Goal: Task Accomplishment & Management: Manage account settings

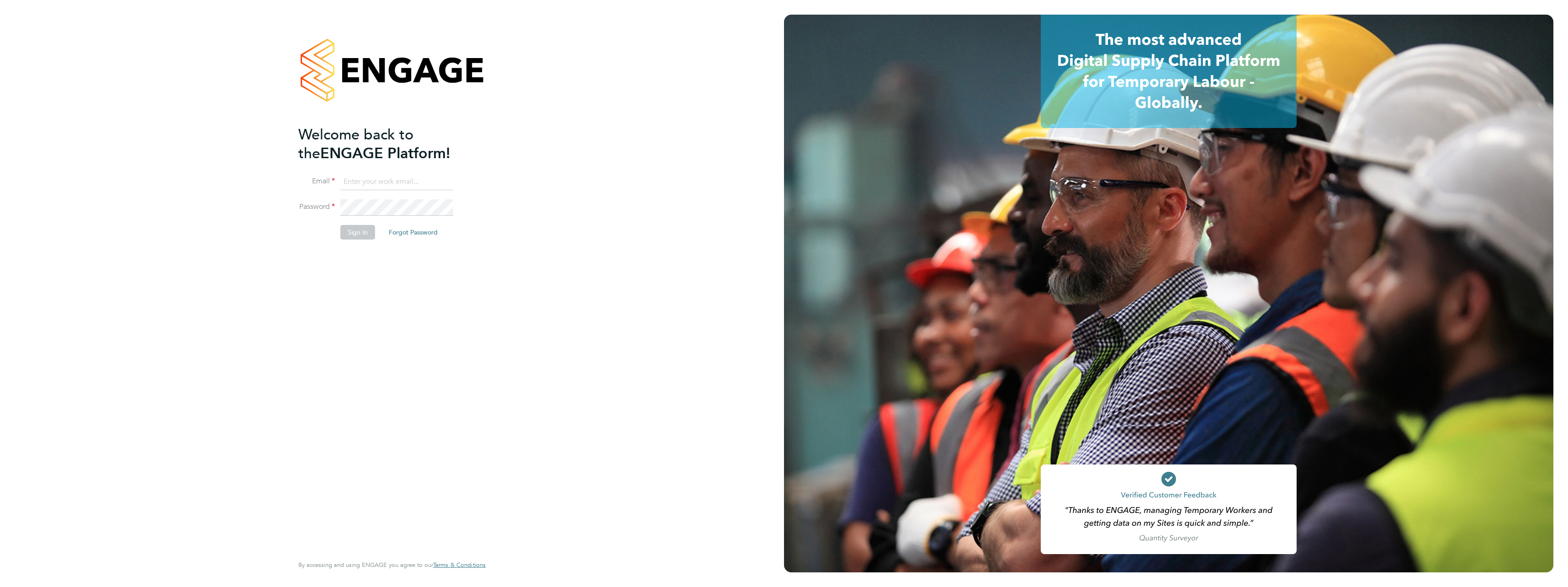
type input "dan.williams@countrysidepartnerships.com"
click at [368, 233] on button "Sign In" at bounding box center [357, 232] width 35 height 14
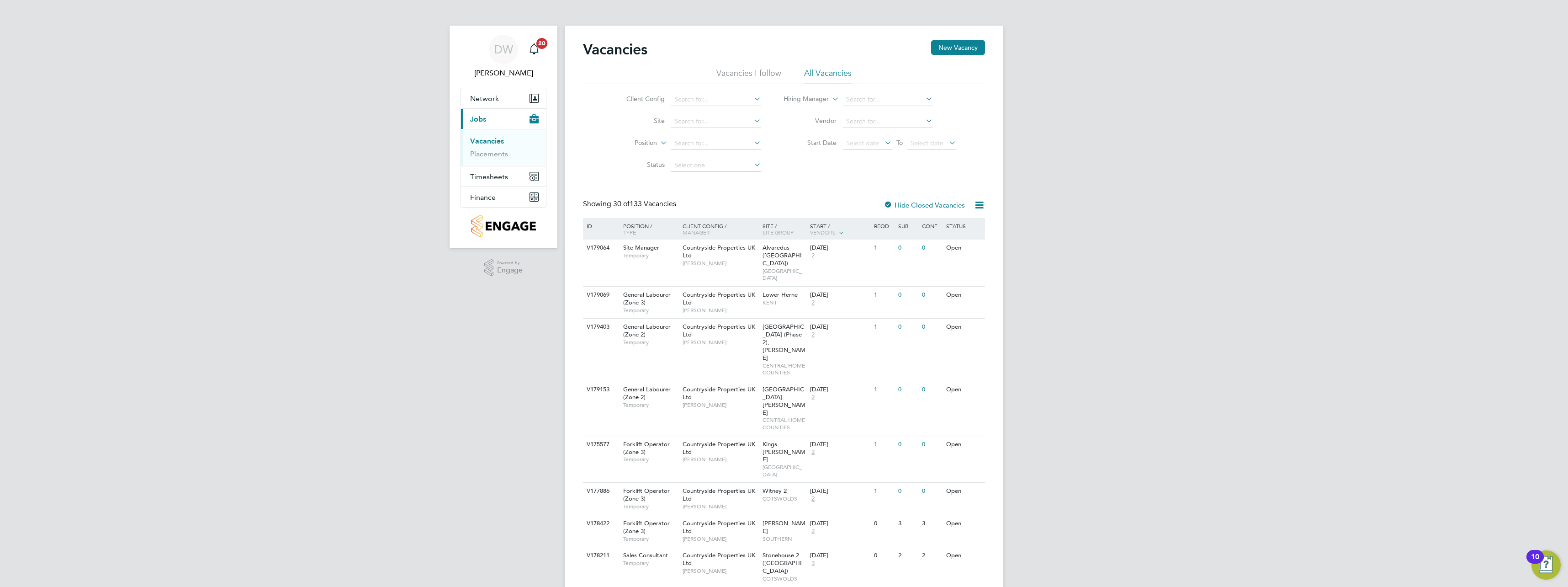
click at [504, 147] on li "Vacancies" at bounding box center [504, 143] width 68 height 13
click at [506, 152] on link "Placements" at bounding box center [489, 153] width 38 height 9
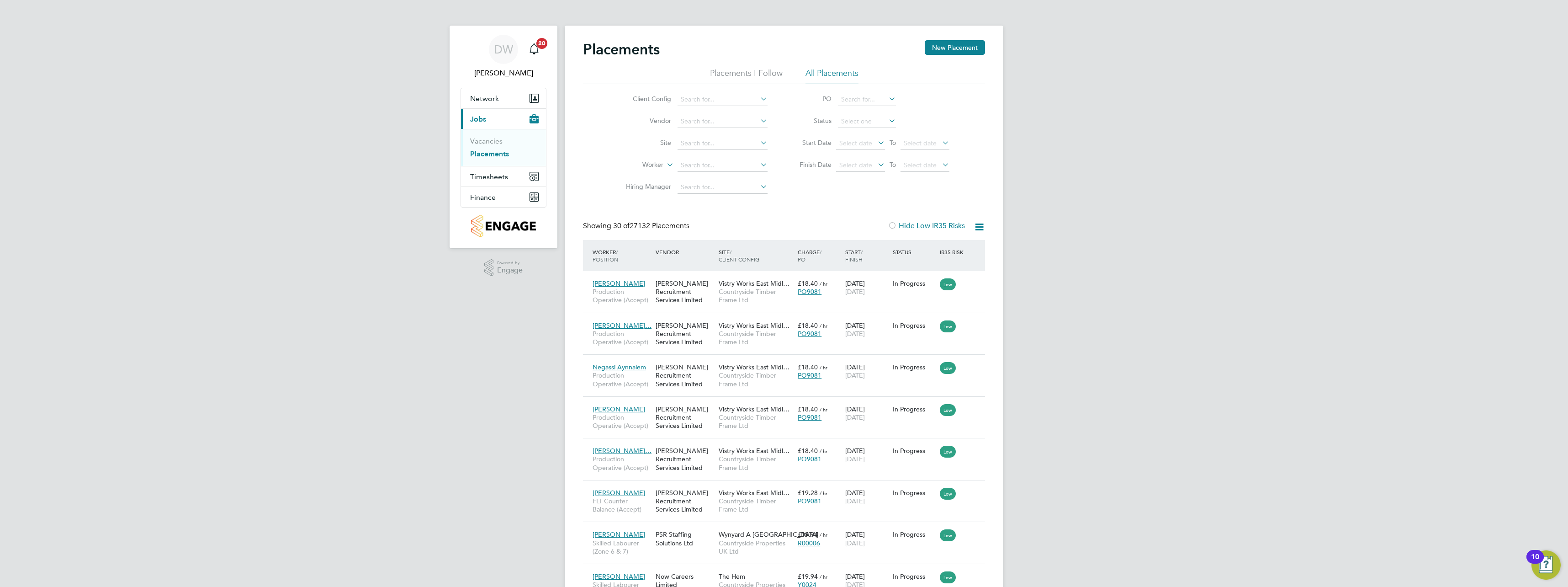
click at [699, 157] on li "Worker" at bounding box center [692, 165] width 171 height 22
click at [707, 143] on input at bounding box center [723, 144] width 90 height 13
click at [712, 150] on li "Marlowe Road 2B3" at bounding box center [736, 155] width 119 height 13
type input "[PERSON_NAME][STREET_ADDRESS]"
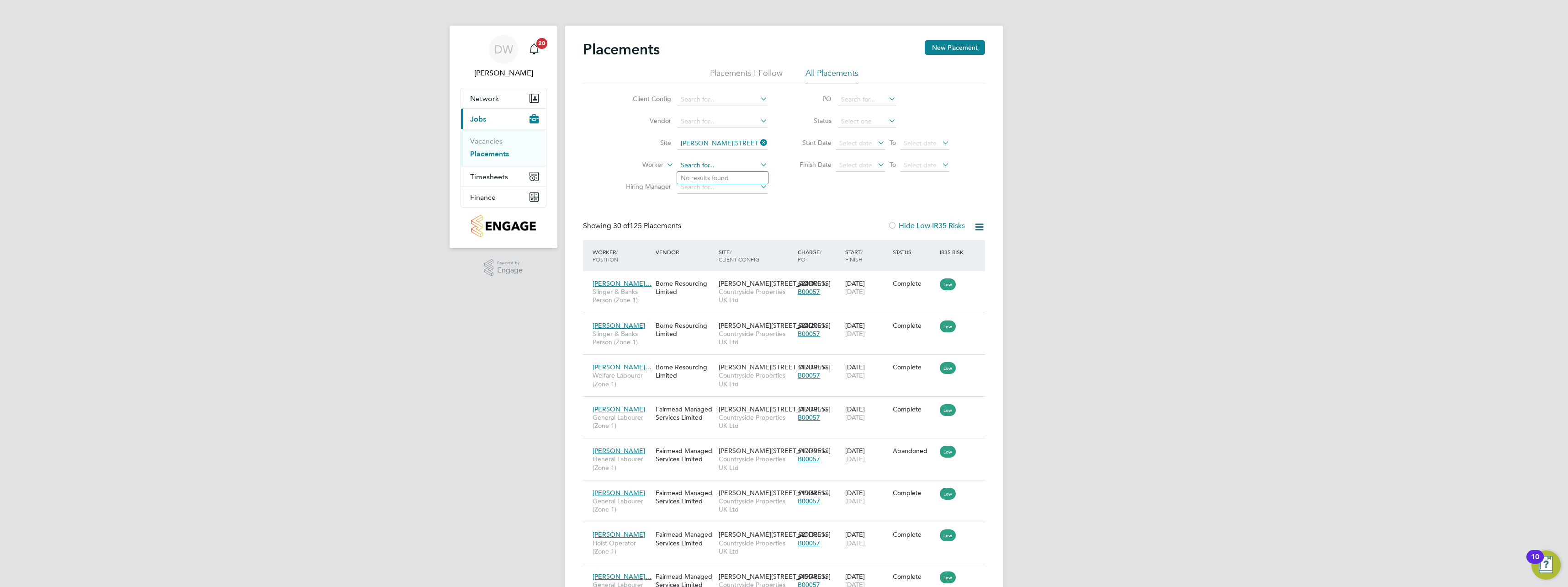
click at [714, 162] on input at bounding box center [723, 165] width 90 height 13
click at [708, 180] on li "Craig Su mmers" at bounding box center [722, 178] width 91 height 13
type input "Craig Summers"
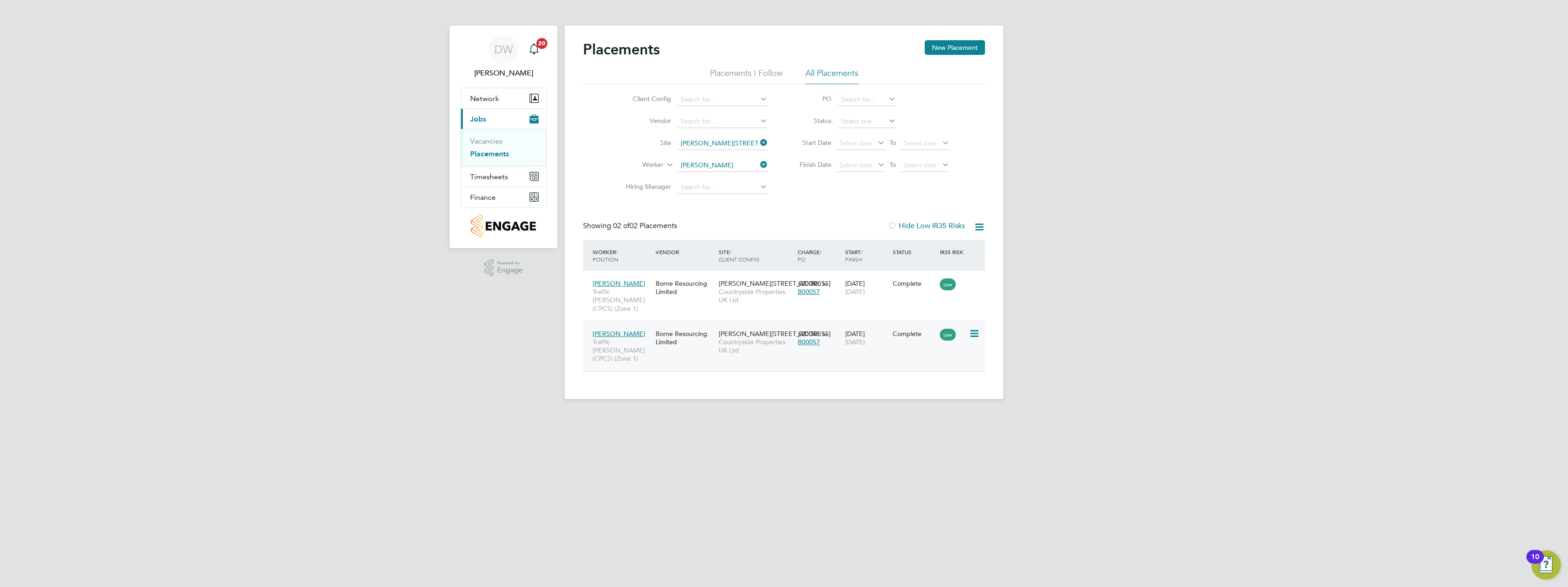
click at [970, 328] on icon at bounding box center [974, 333] width 9 height 11
drag, startPoint x: 890, startPoint y: 373, endPoint x: 886, endPoint y: 372, distance: 4.1
click at [889, 373] on div "Placements New Placement Placements I Follow All Placements Client Config Vendo…" at bounding box center [784, 213] width 439 height 373
click at [708, 345] on div "Craig Summers Traffic Marshall (CPCS) (Zone 1) Borne Resourcing Limited Marlowe…" at bounding box center [784, 346] width 402 height 50
click at [705, 340] on div "Borne Resourcing Limited" at bounding box center [685, 337] width 63 height 26
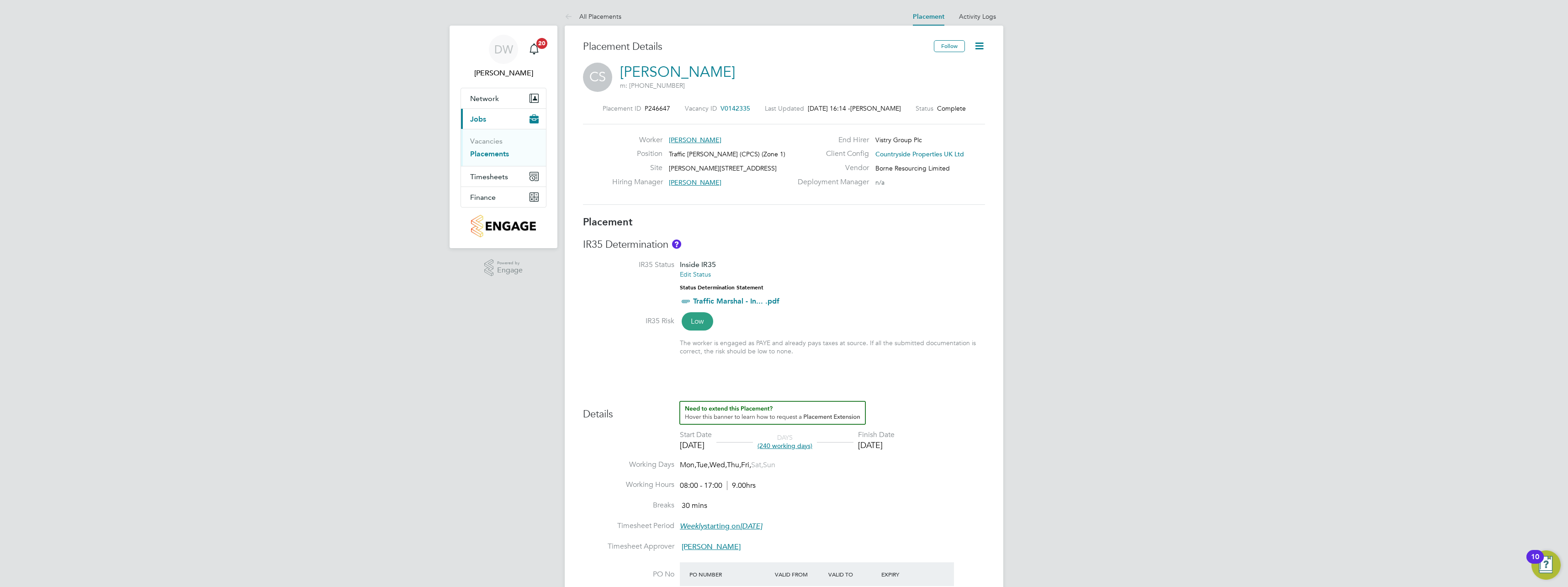
click at [985, 46] on icon at bounding box center [979, 46] width 12 height 12
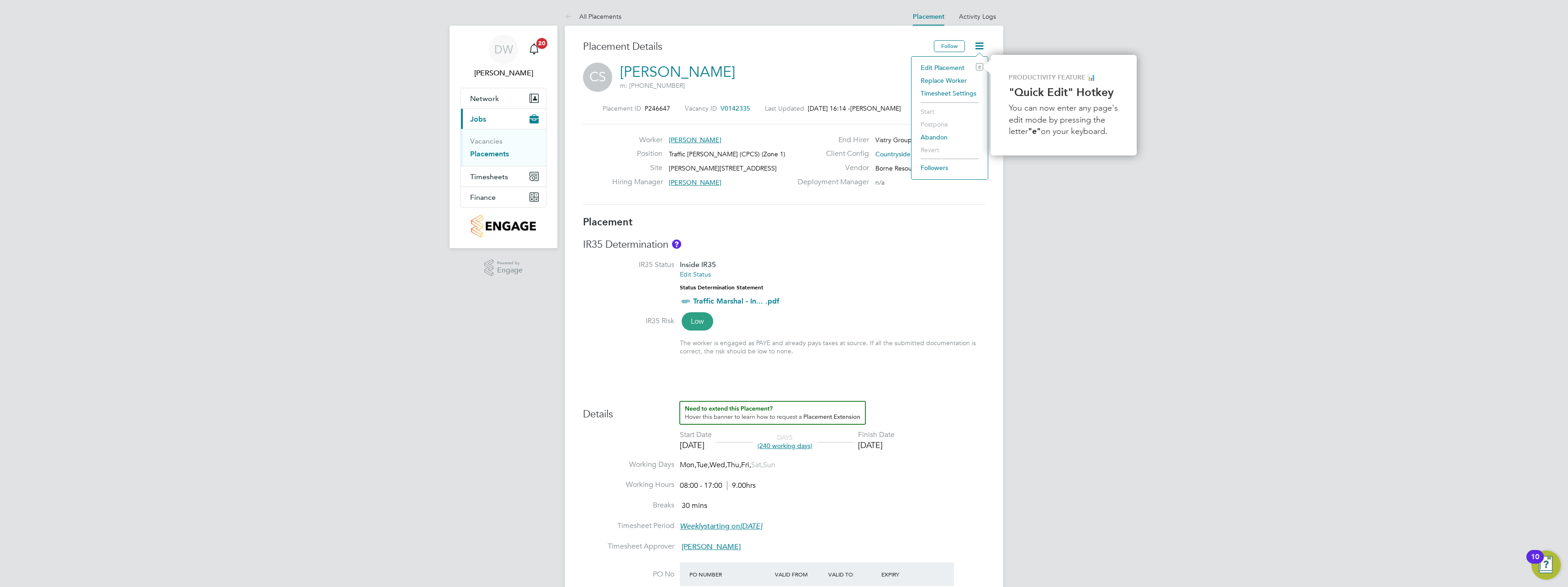
click at [960, 68] on li "Edit Placement e" at bounding box center [950, 67] width 67 height 13
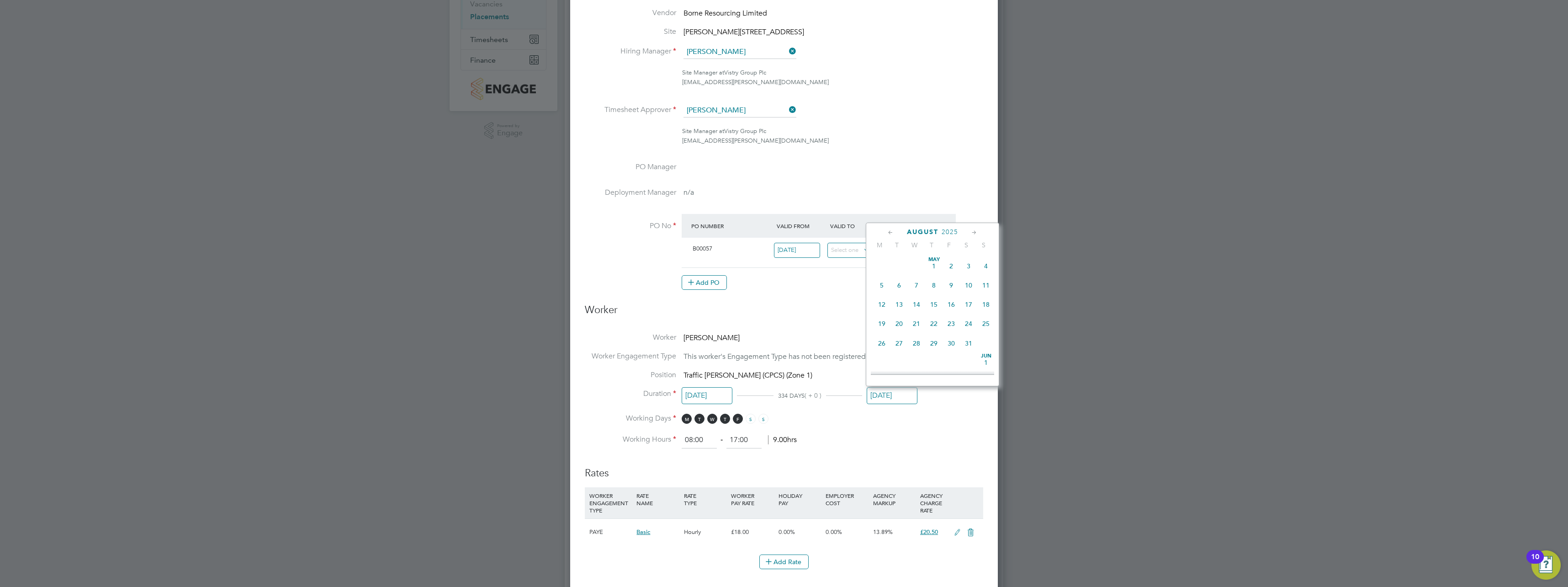
click at [901, 398] on input "29 Aug 2025" at bounding box center [892, 395] width 50 height 17
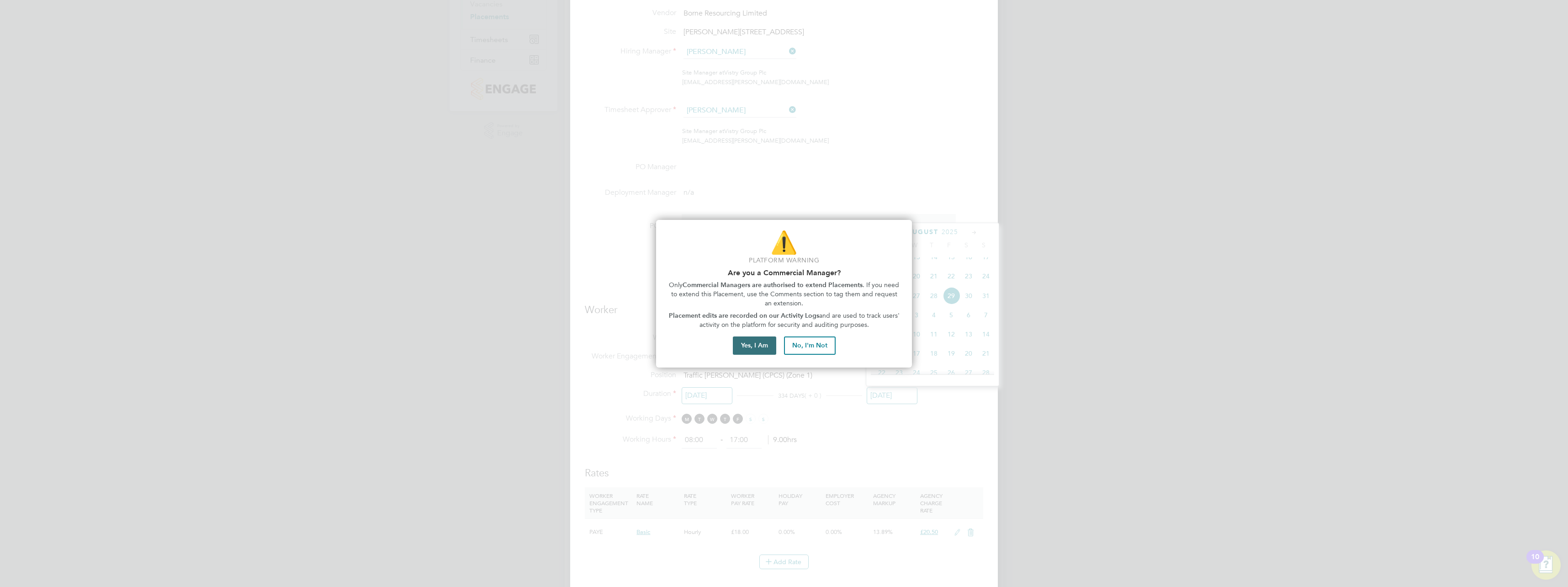
click at [746, 346] on button "Yes, I Am" at bounding box center [754, 346] width 43 height 18
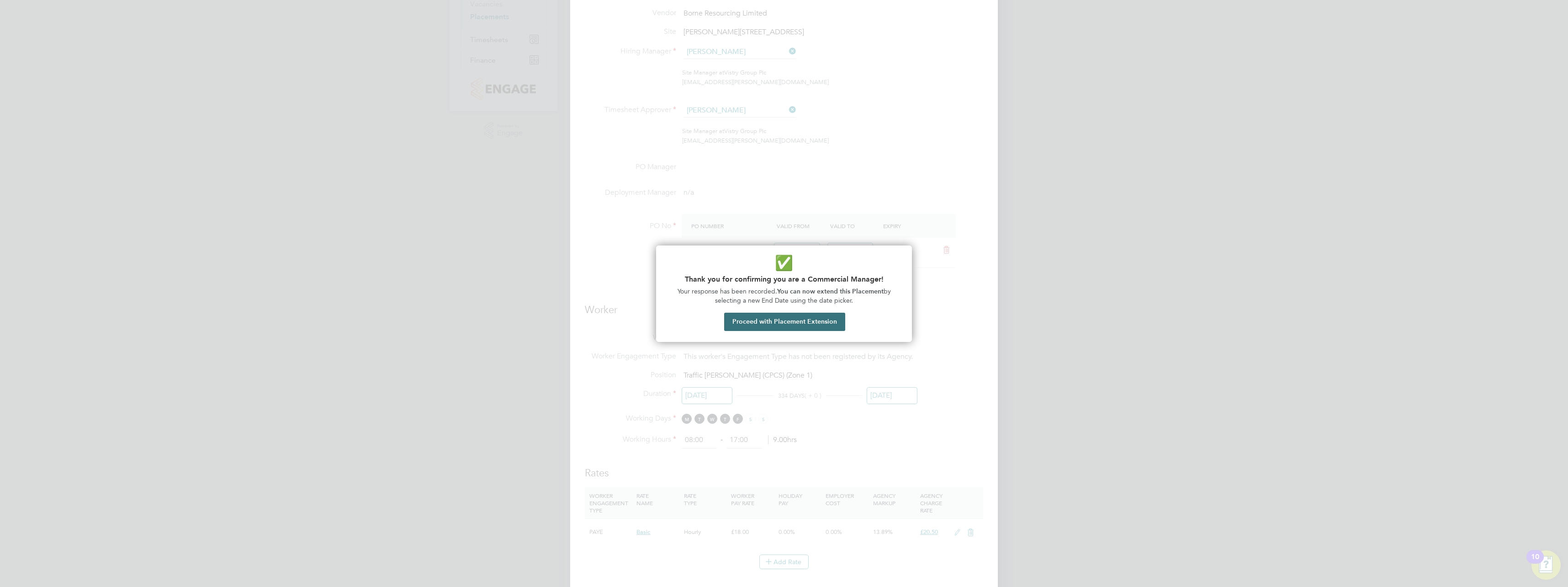
click at [754, 328] on button "Proceed with Placement Extension" at bounding box center [784, 321] width 121 height 18
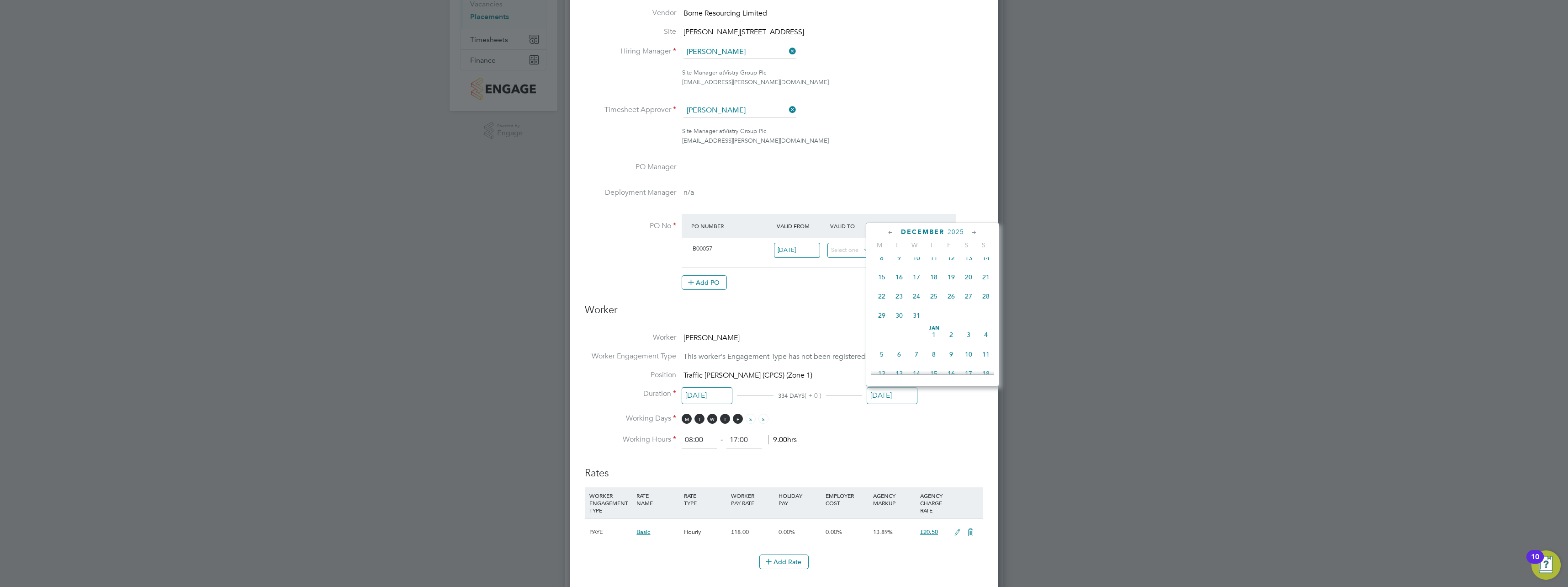
click at [916, 304] on span "24" at bounding box center [915, 295] width 17 height 17
type input "24 Dec 2025"
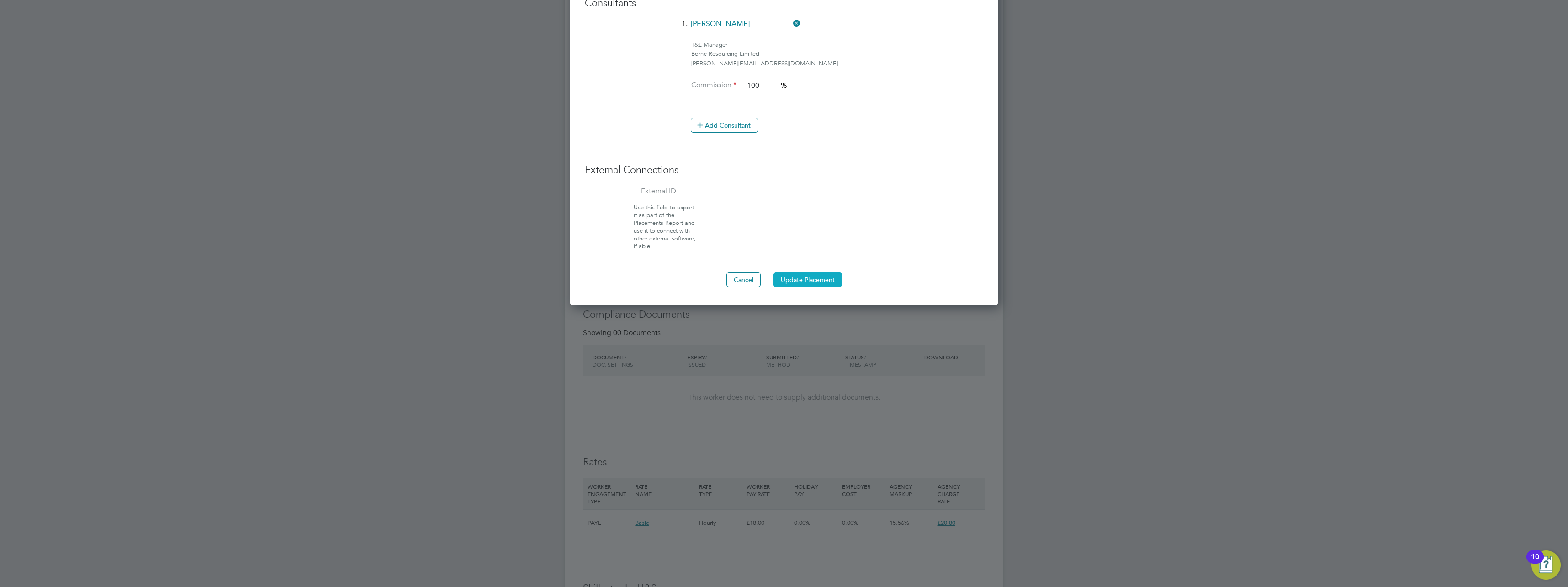
click at [797, 282] on button "Update Placement" at bounding box center [808, 279] width 68 height 14
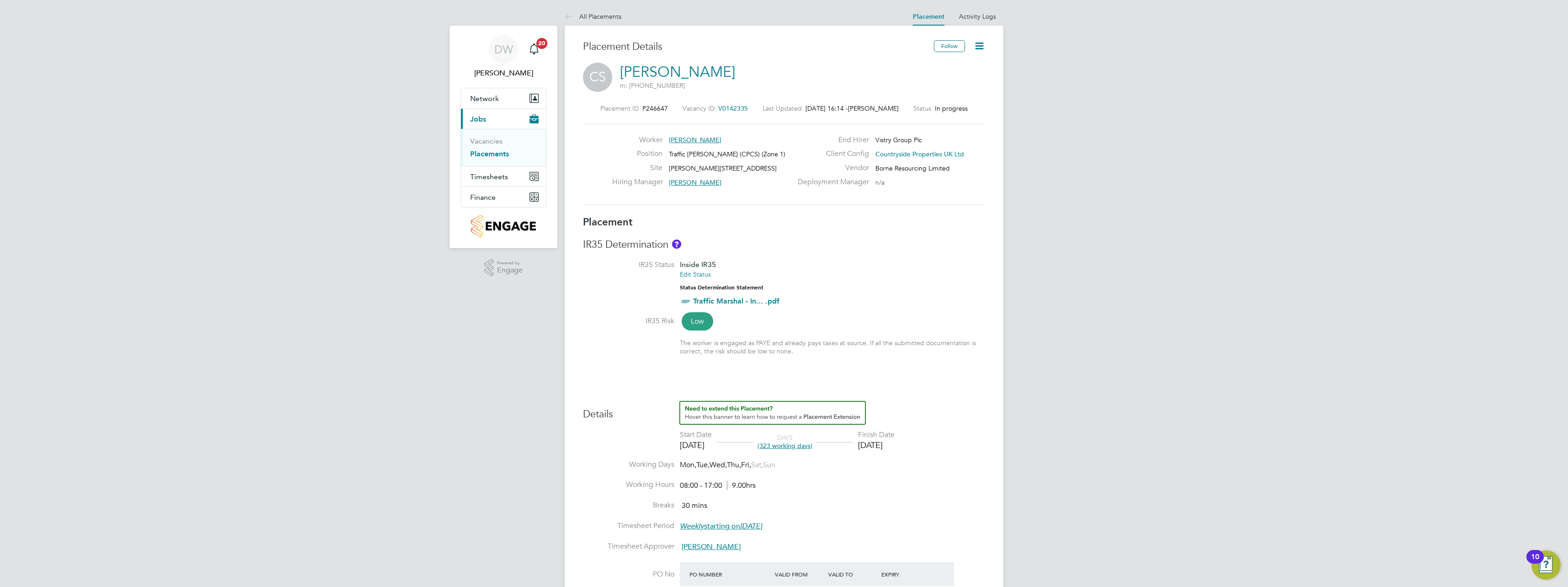
click at [504, 152] on link "Placements" at bounding box center [489, 153] width 39 height 9
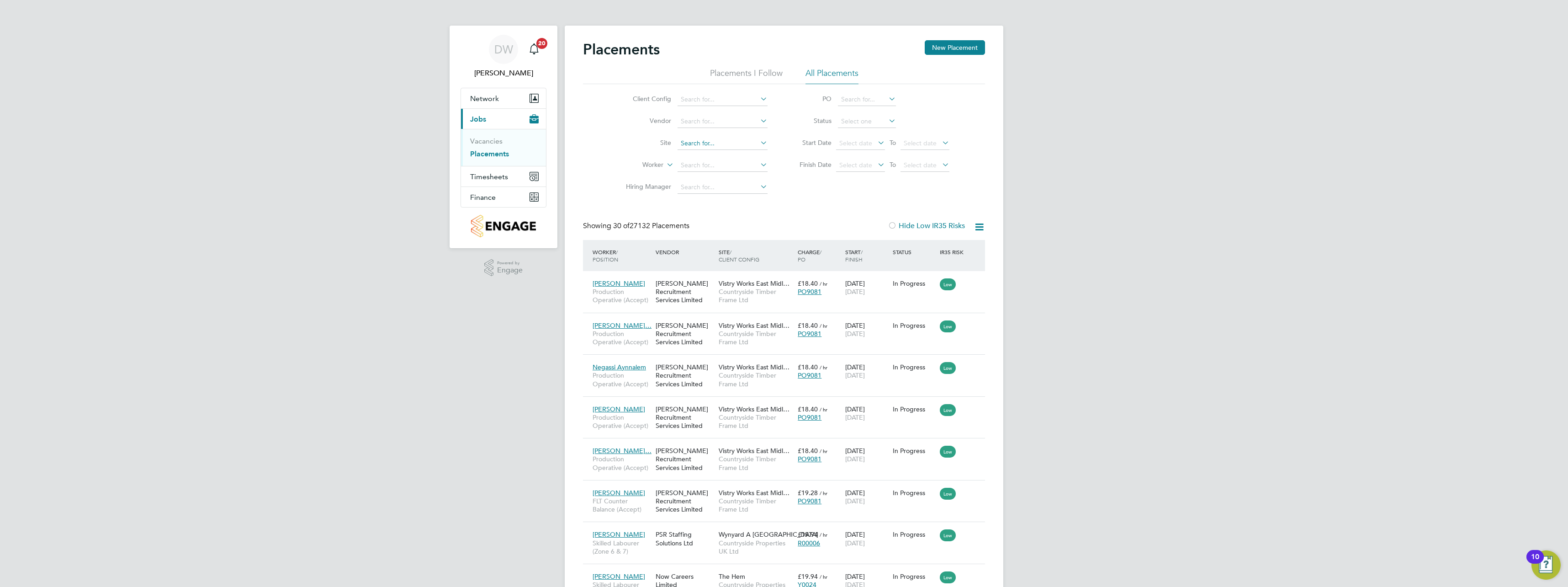
click at [706, 146] on input at bounding box center [723, 144] width 90 height 13
click at [701, 153] on b "Marlowe" at bounding box center [706, 155] width 53 height 8
type input "[PERSON_NAME][STREET_ADDRESS]"
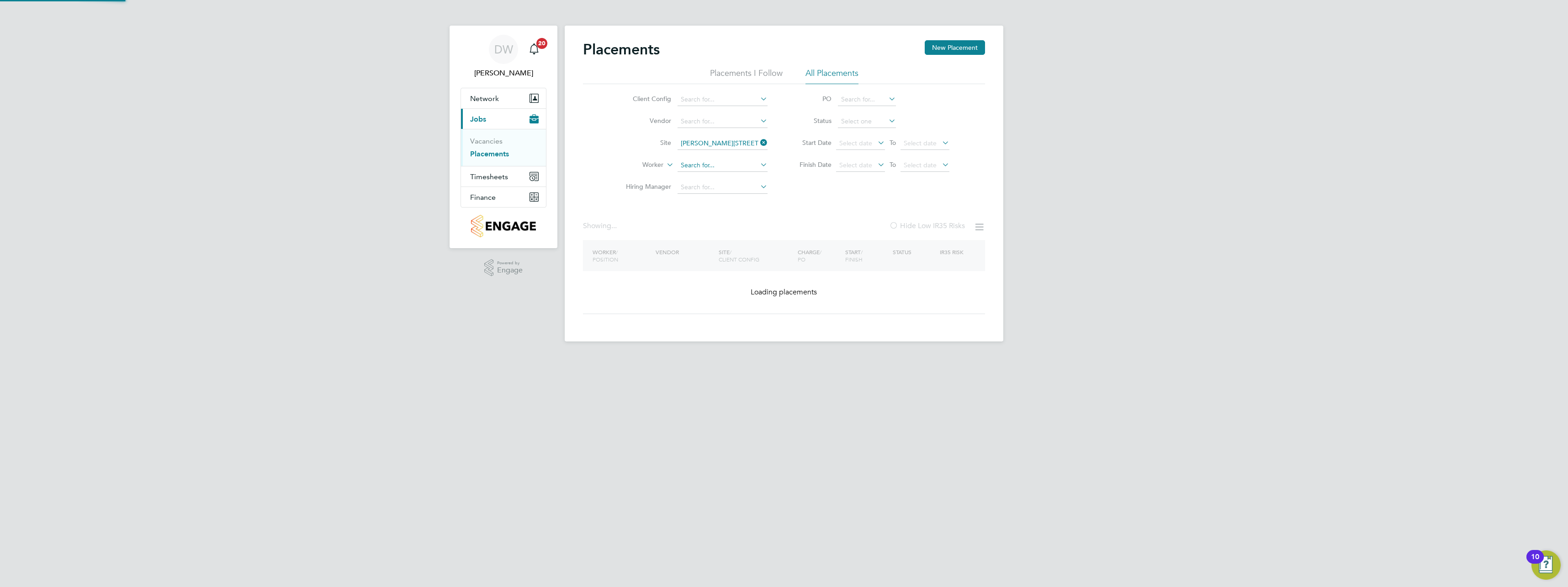
click at [698, 166] on input at bounding box center [723, 165] width 90 height 13
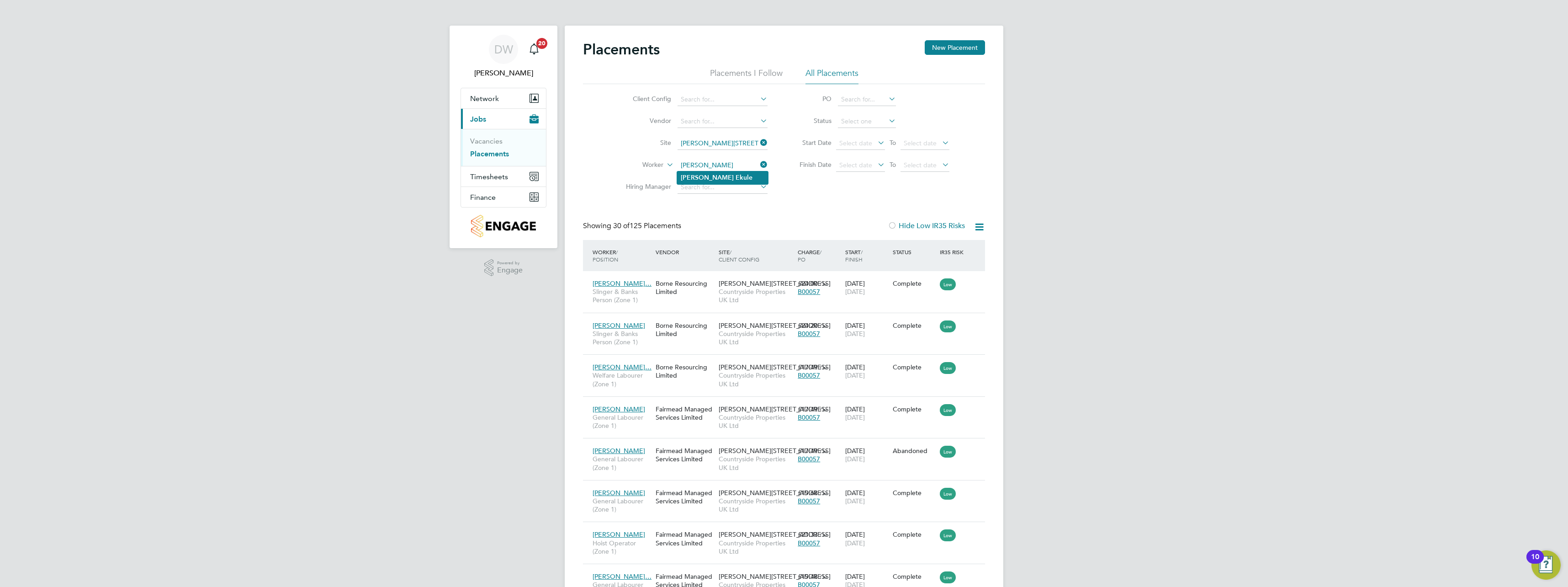
click at [713, 179] on li "Thompson Ekule" at bounding box center [722, 178] width 91 height 13
type input "Thompson Ekule"
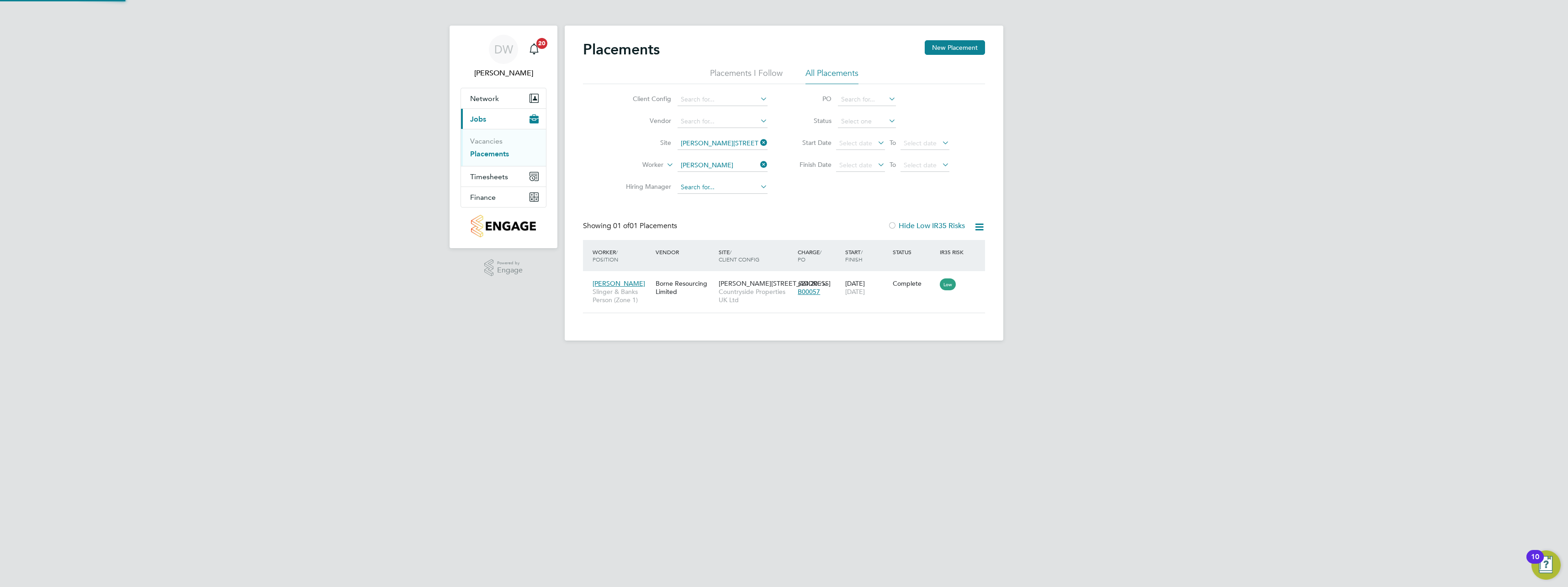
scroll to position [9, 43]
click at [688, 291] on div "Borne Resourcing Limited" at bounding box center [685, 287] width 63 height 26
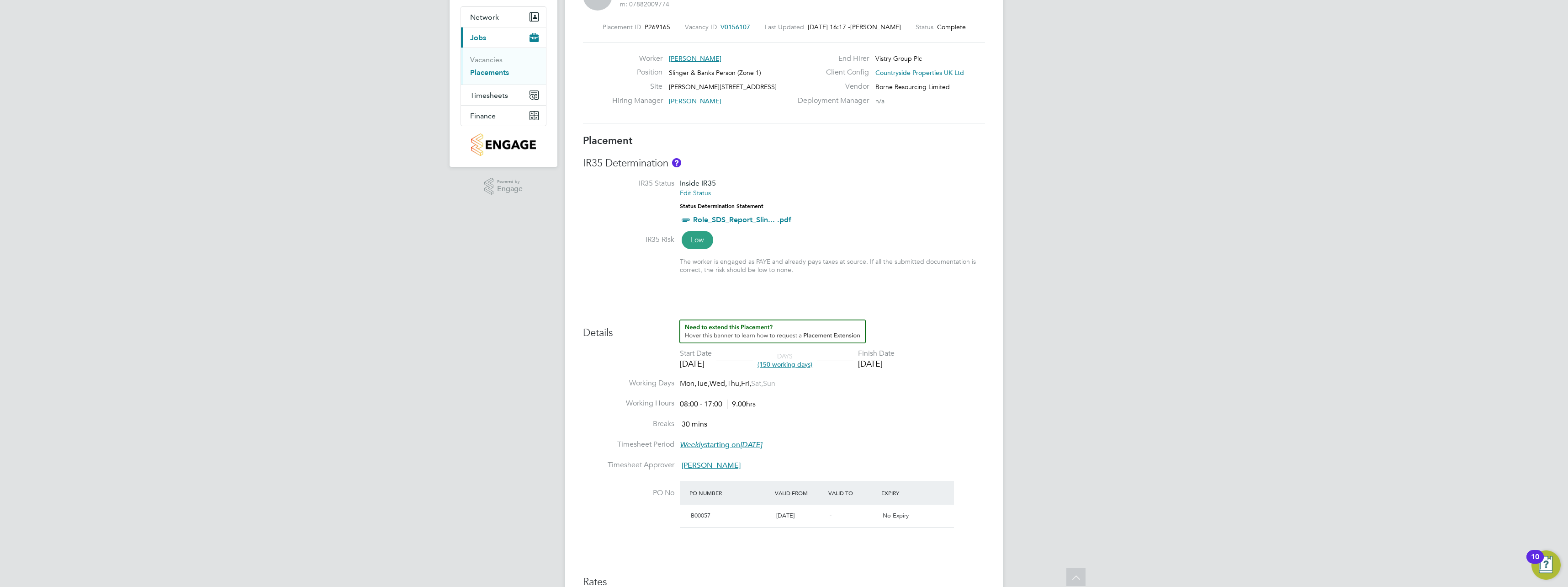
scroll to position [31, 0]
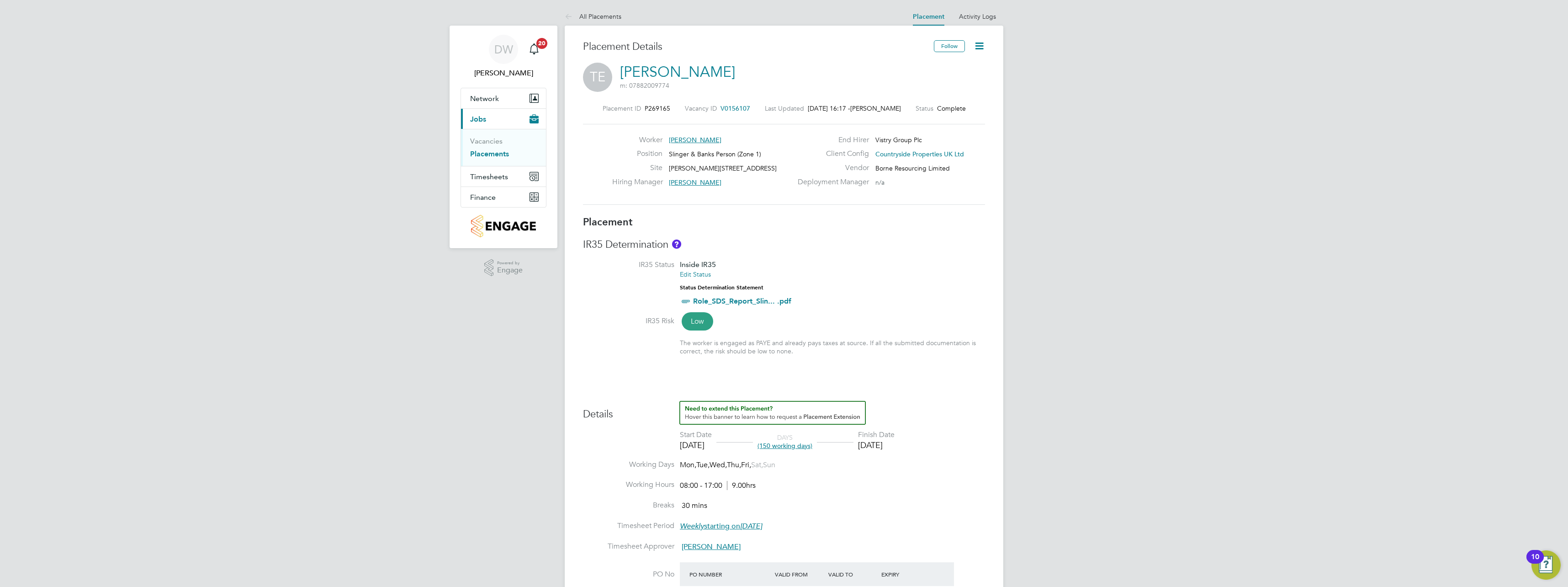
click at [977, 48] on icon at bounding box center [979, 46] width 12 height 12
click at [952, 66] on li "Edit Placement e" at bounding box center [950, 67] width 67 height 13
type input "[PERSON_NAME]"
type input "03 Feb 2025"
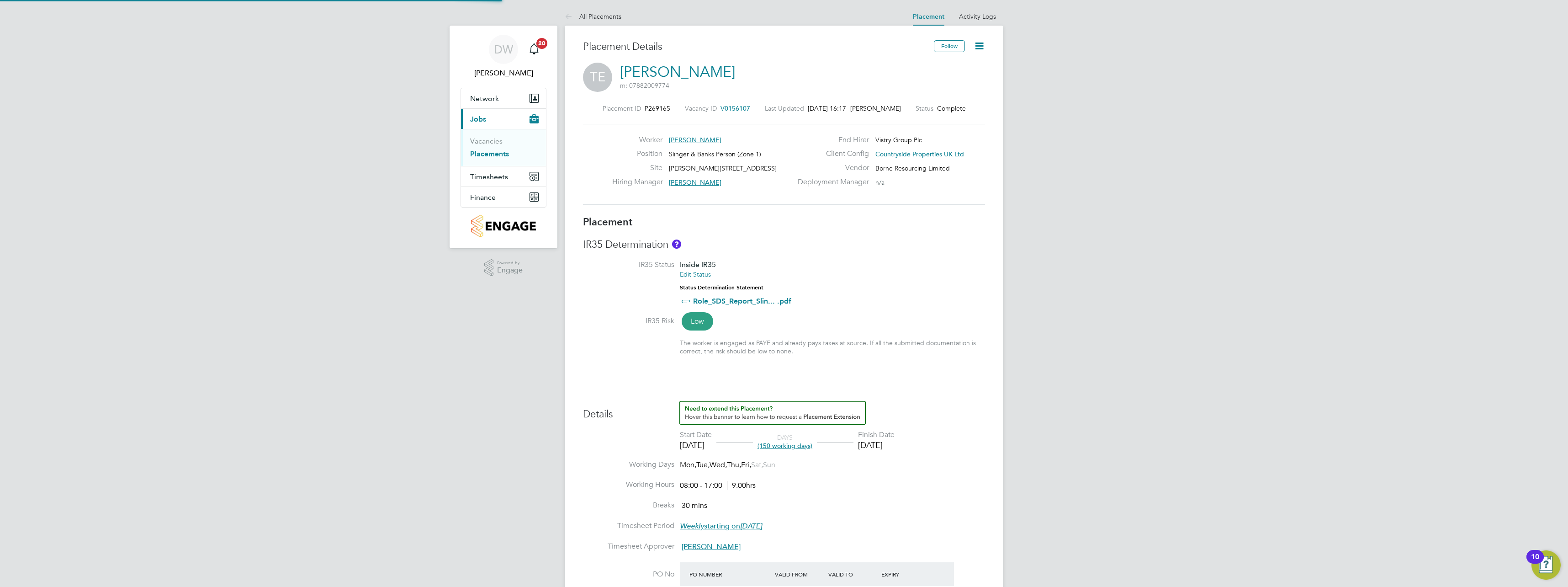
type input "29 Aug 2025"
type input "08:00"
type input "17:00"
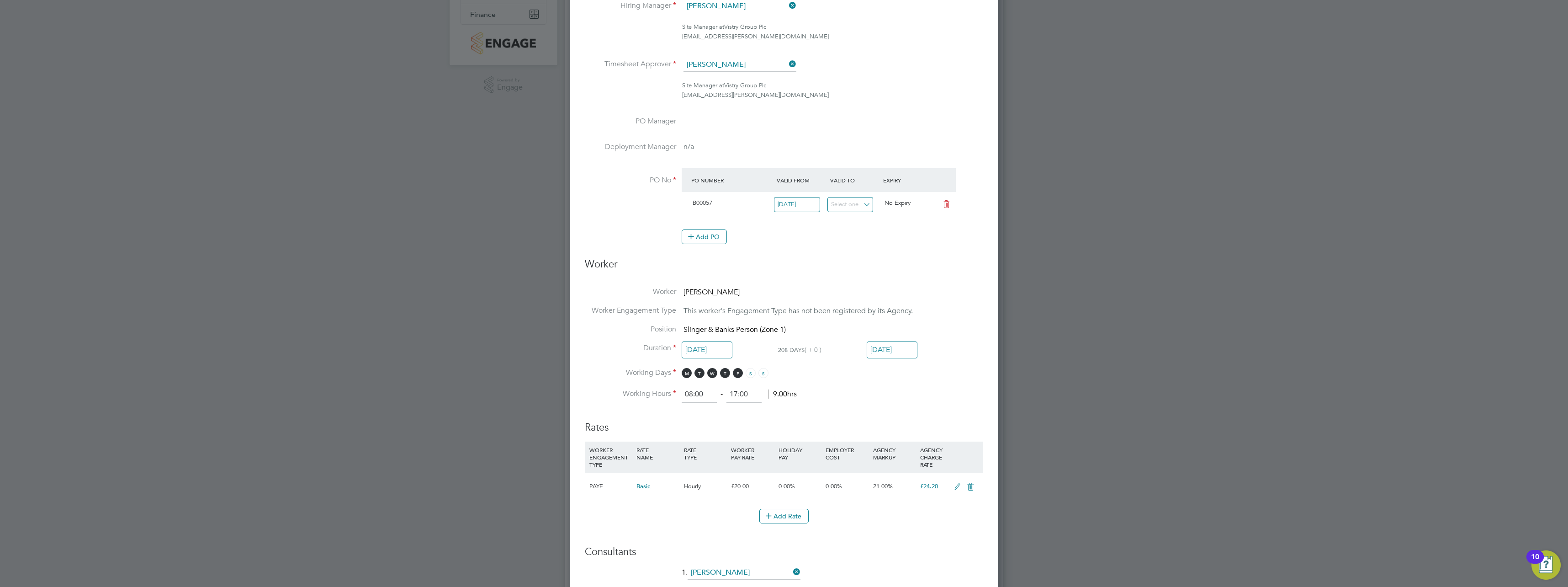
click at [886, 350] on input "29 Aug 2025" at bounding box center [892, 349] width 50 height 17
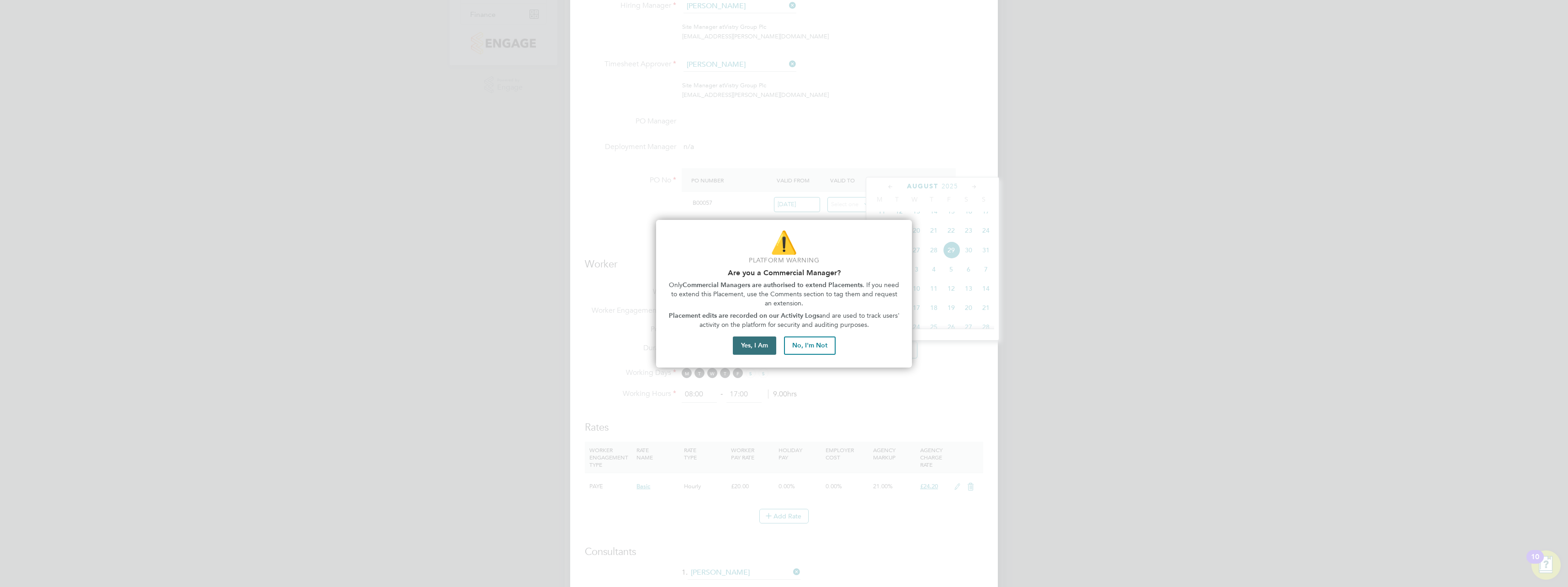
click at [760, 348] on button "Yes, I Am" at bounding box center [754, 346] width 43 height 18
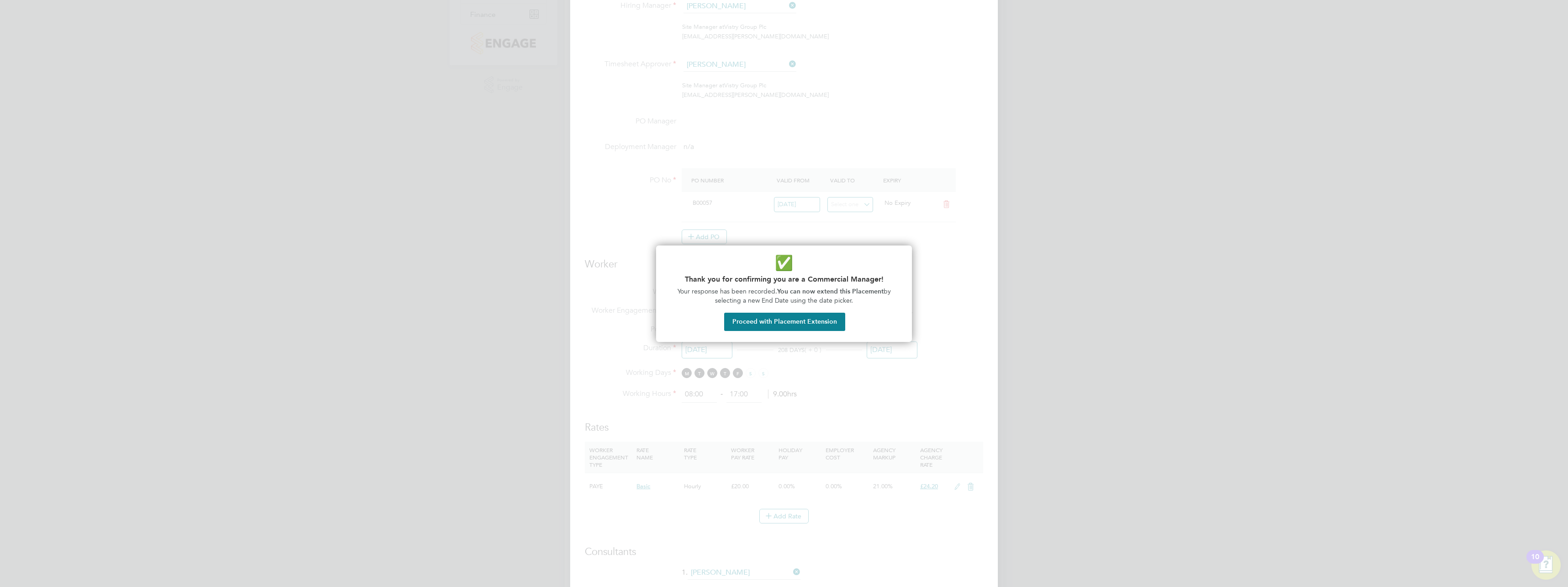
click at [792, 324] on button "Proceed with Placement Extension" at bounding box center [784, 321] width 121 height 18
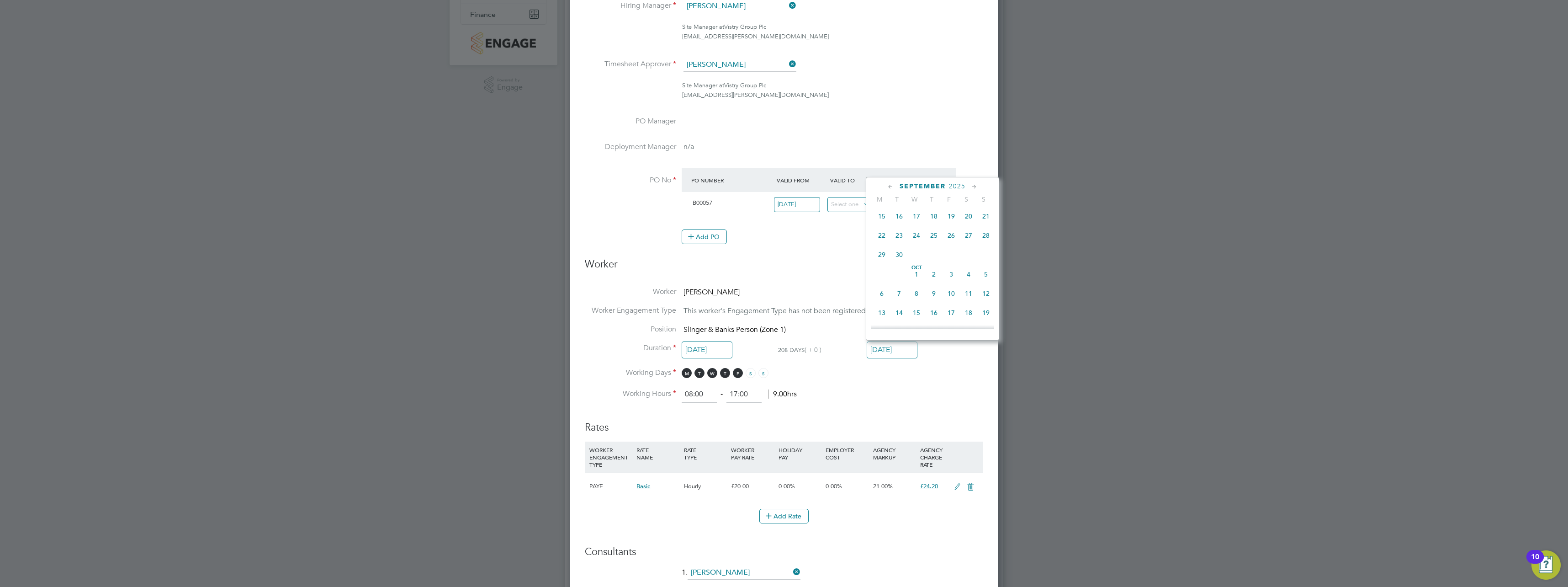
click at [950, 302] on span "10" at bounding box center [950, 293] width 17 height 17
type input "[DATE]"
click at [999, 311] on div at bounding box center [784, 294] width 1568 height 587
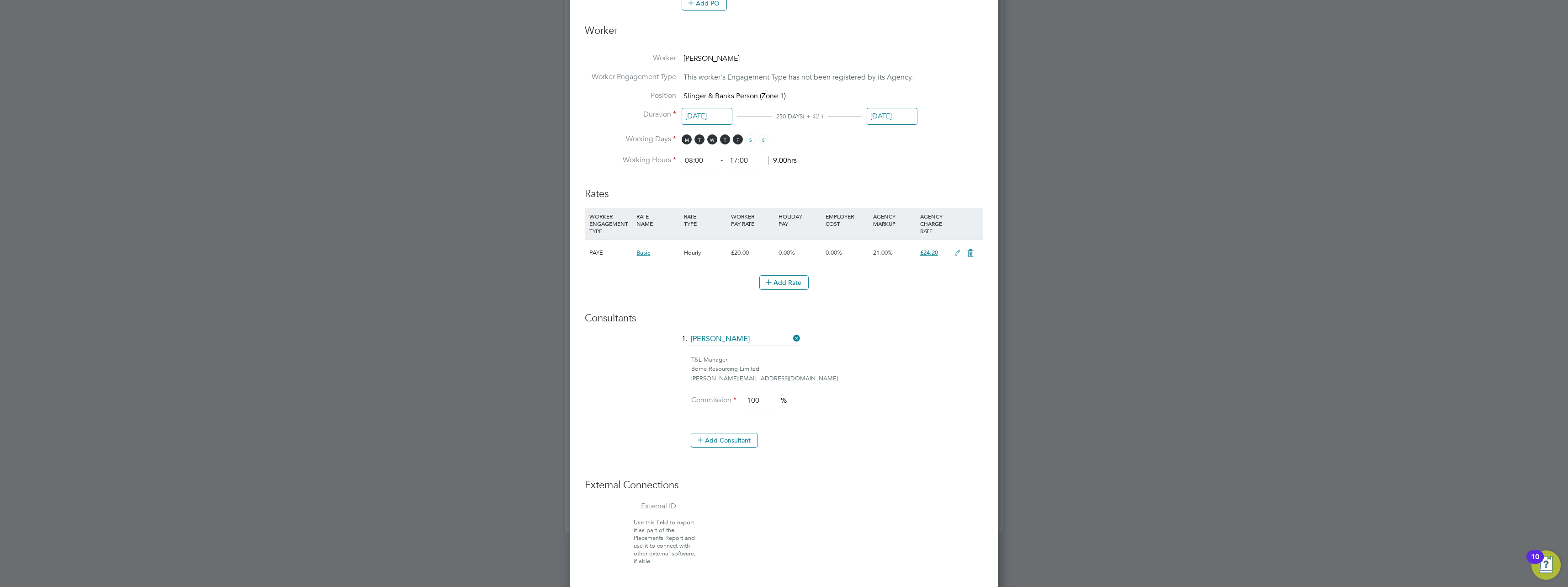
scroll to position [449, 0]
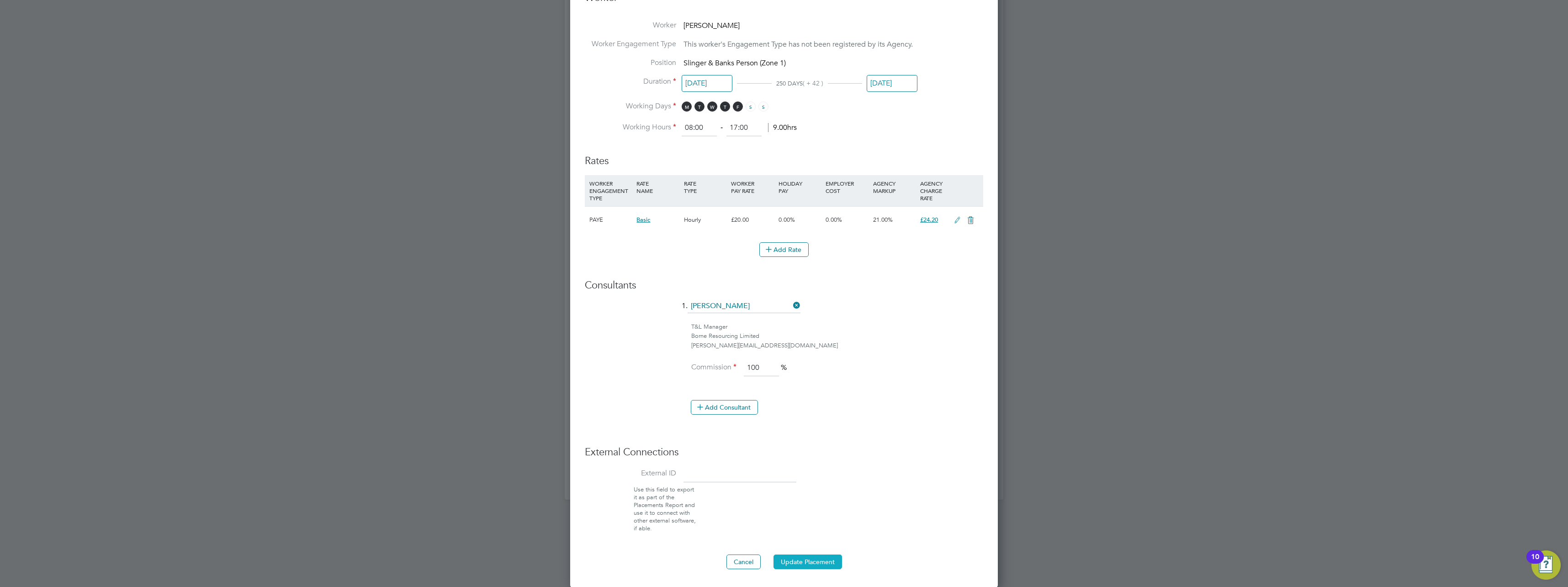
click at [819, 556] on button "Update Placement" at bounding box center [808, 561] width 68 height 14
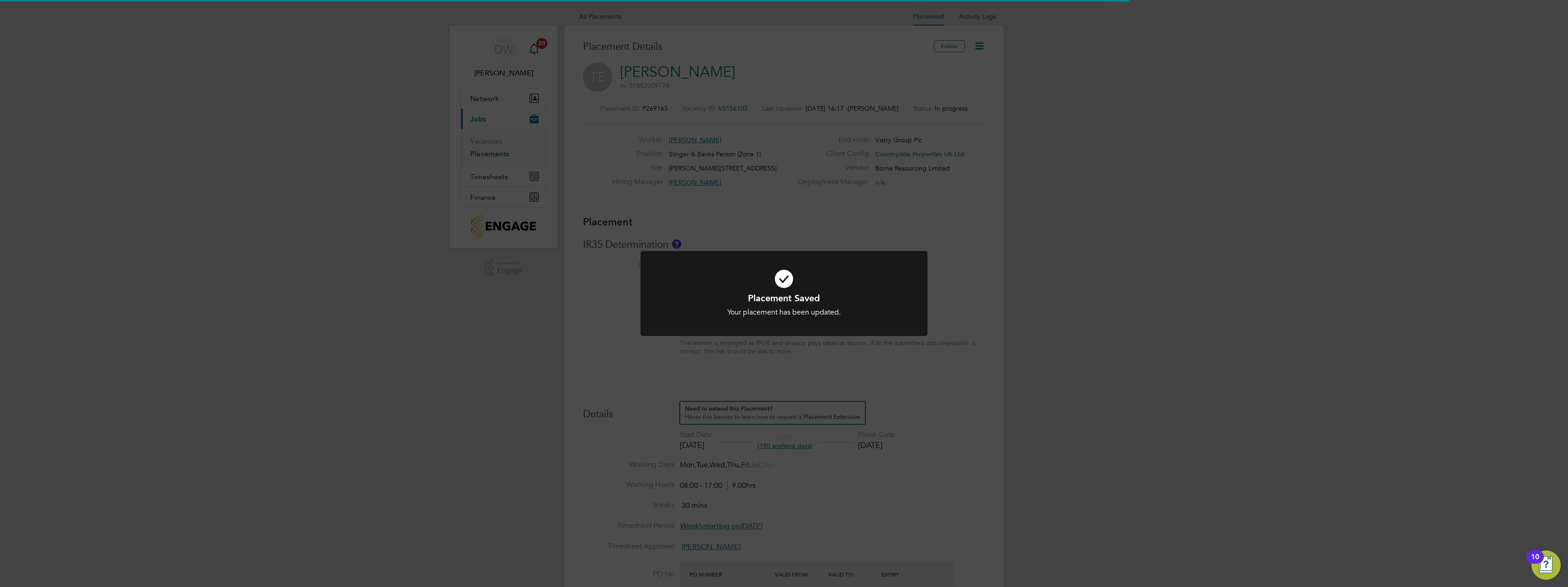
scroll to position [27, 64]
click at [1004, 293] on div "Placement Saved Your placement has been updated. Cancel Okay" at bounding box center [784, 294] width 1568 height 587
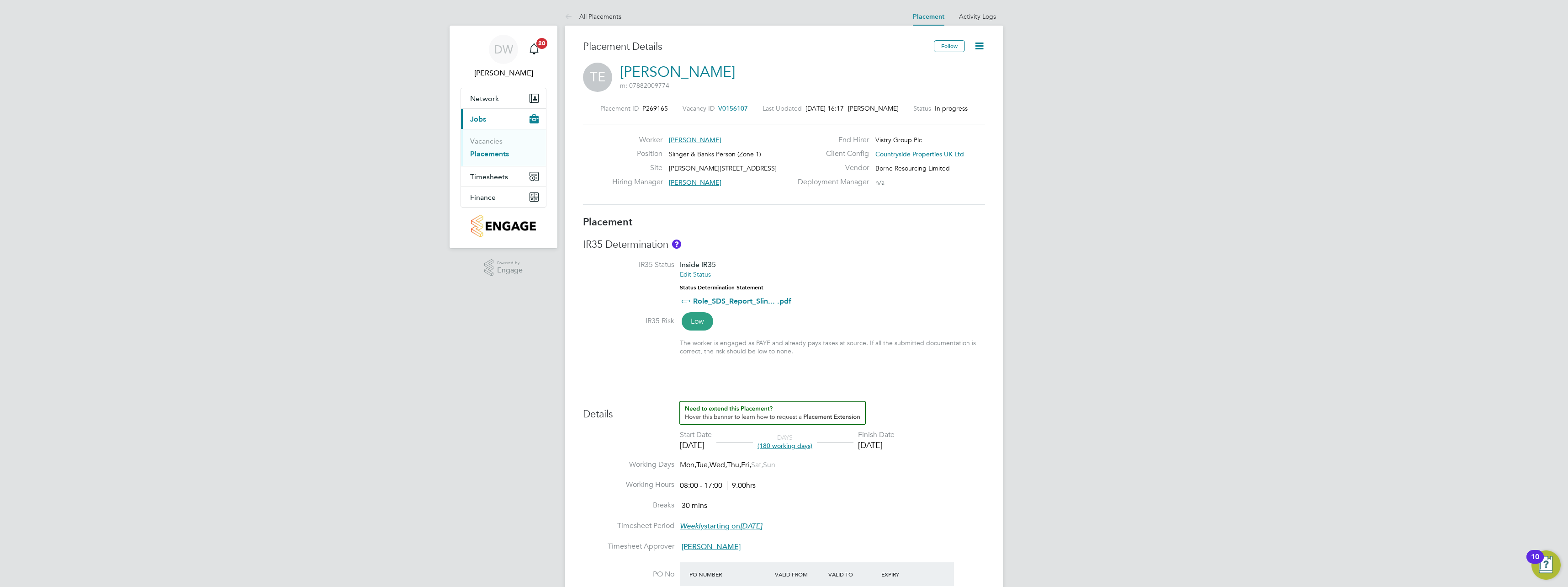
click at [488, 155] on link "Placements" at bounding box center [489, 153] width 39 height 9
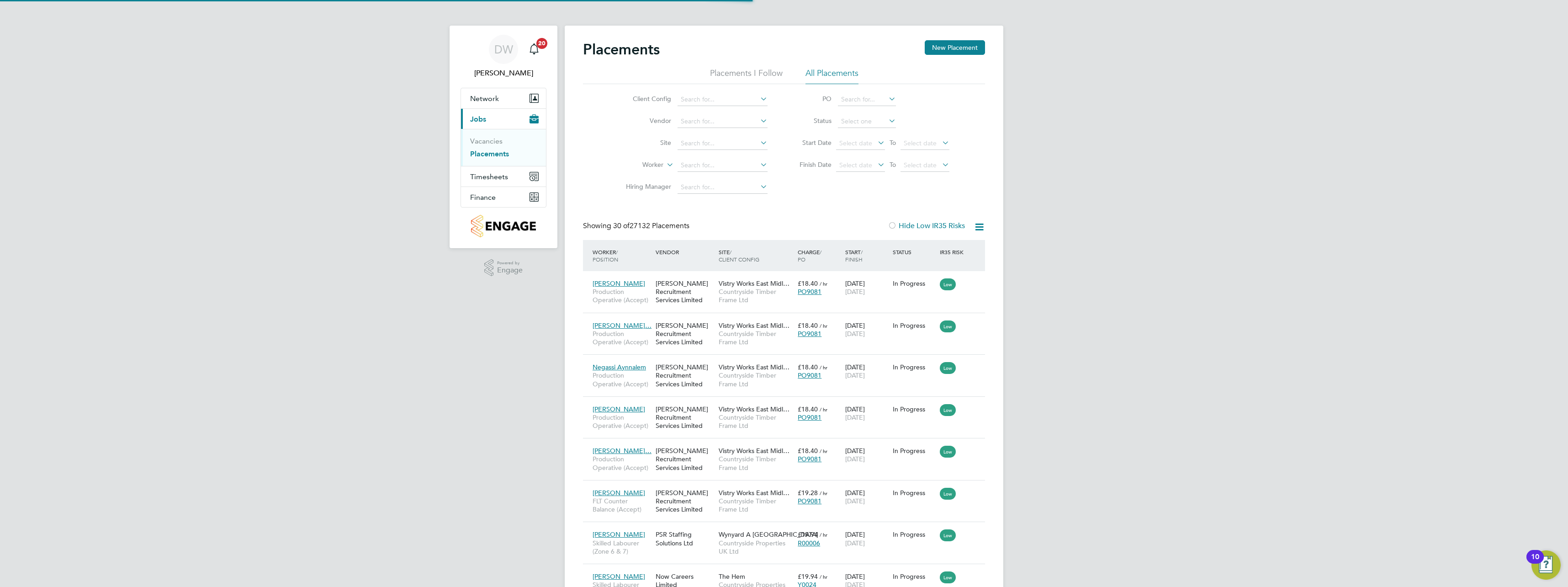
scroll to position [34, 80]
click at [723, 145] on input at bounding box center [723, 144] width 90 height 13
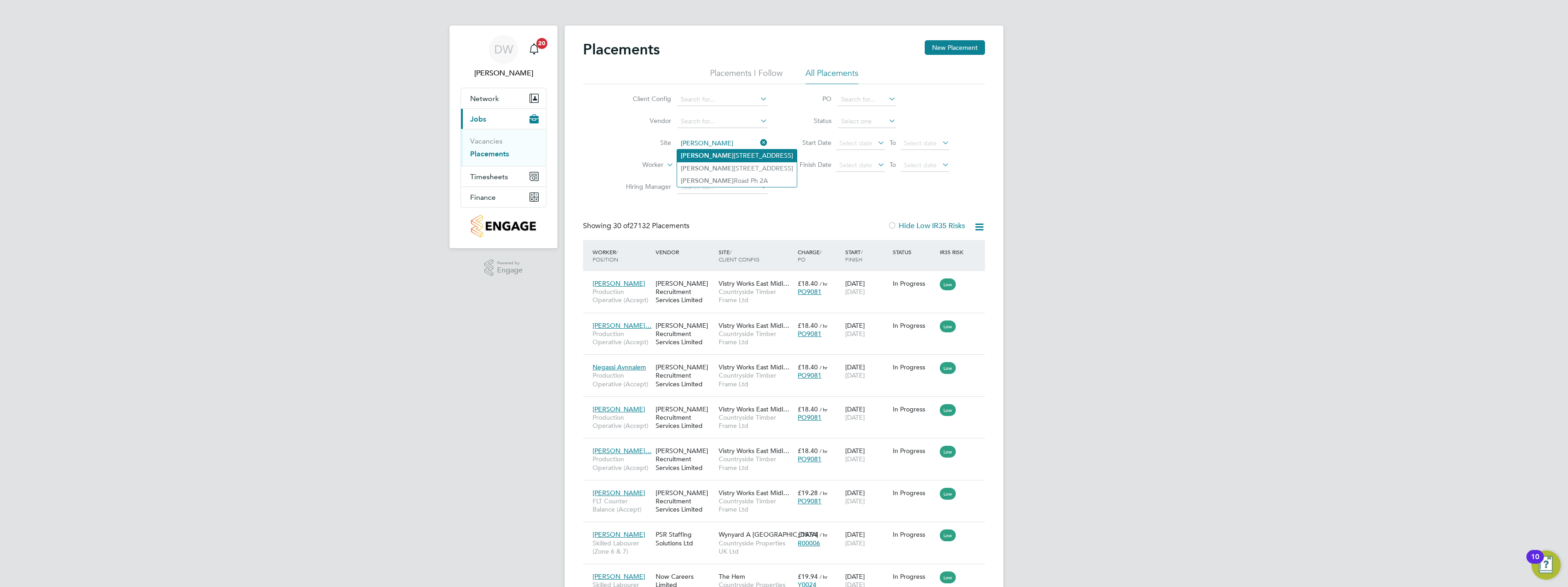
click at [704, 152] on b "Marlowe" at bounding box center [706, 155] width 53 height 8
type input "[PERSON_NAME][STREET_ADDRESS]"
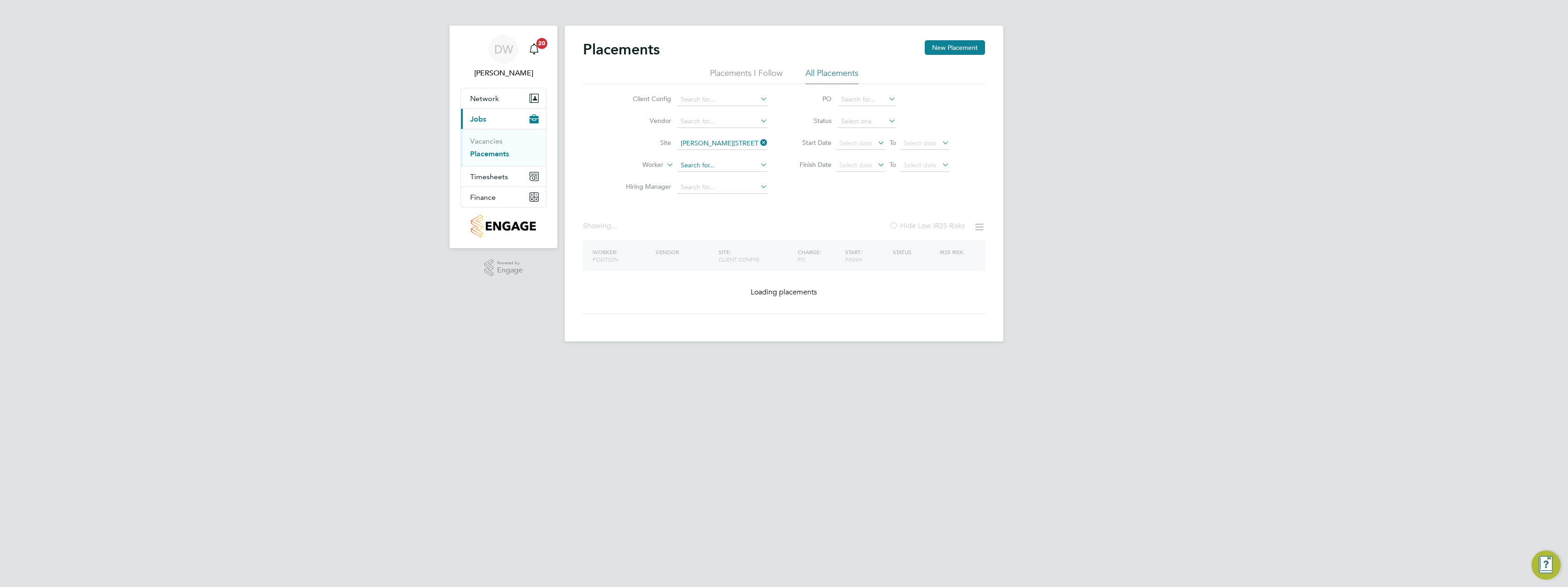
click at [698, 165] on input at bounding box center [723, 165] width 90 height 13
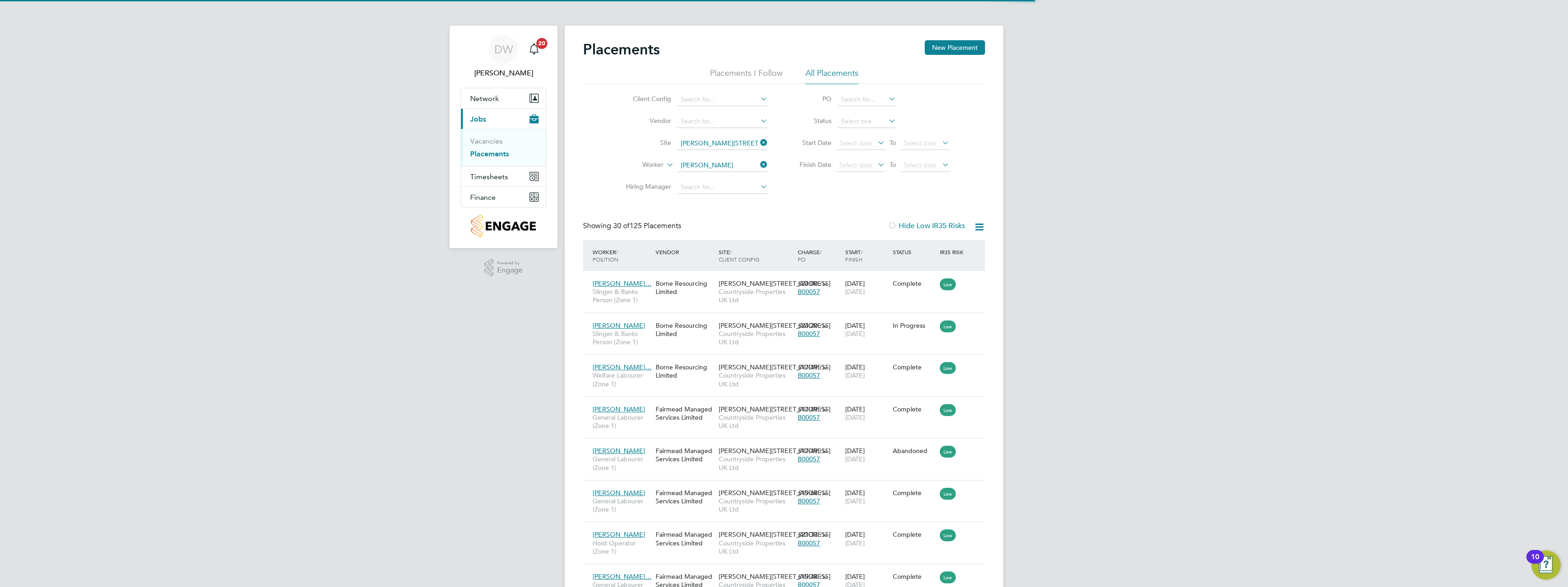
click at [725, 180] on li "Jack Mcq ueen" at bounding box center [722, 178] width 91 height 13
type input "[PERSON_NAME]"
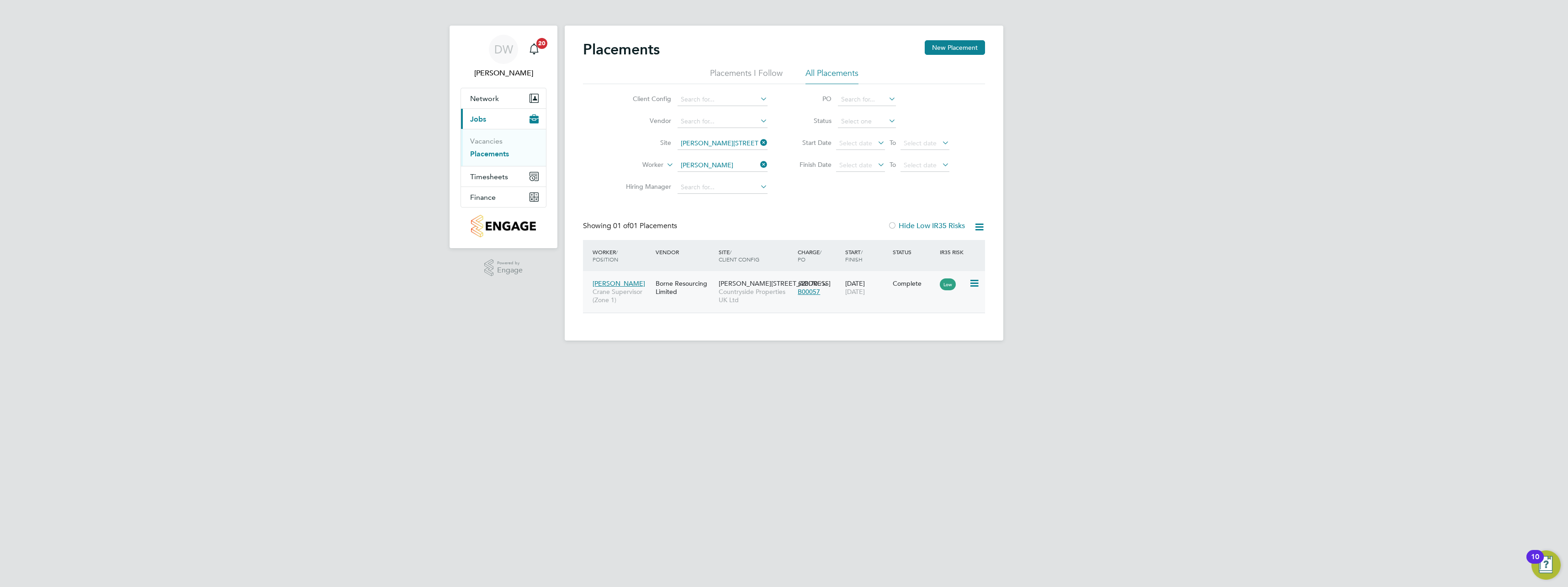
click at [976, 279] on icon at bounding box center [974, 283] width 9 height 11
click at [830, 306] on div "Jack Mcqueen Crane Supervisor (Zone 1) Borne Resourcing Limited Marlowe Road 2B…" at bounding box center [784, 292] width 402 height 41
click at [699, 292] on div "Borne Resourcing Limited" at bounding box center [685, 287] width 63 height 26
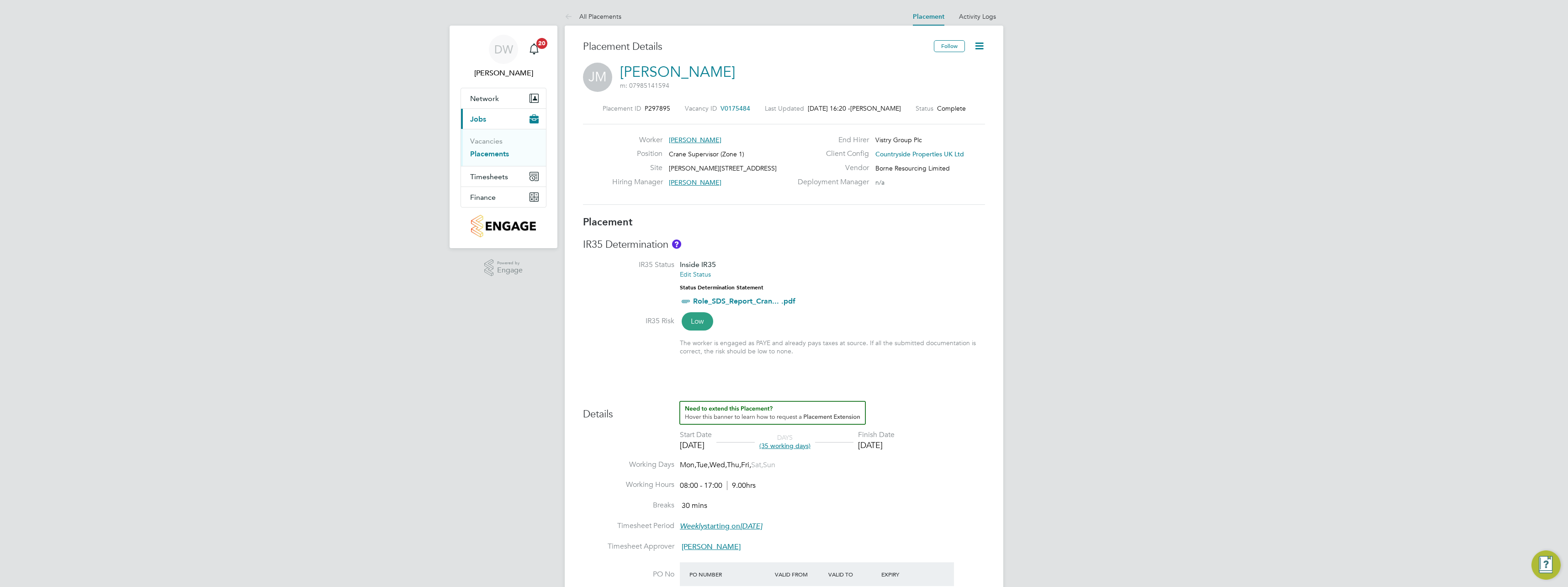
click at [985, 42] on icon at bounding box center [979, 46] width 12 height 12
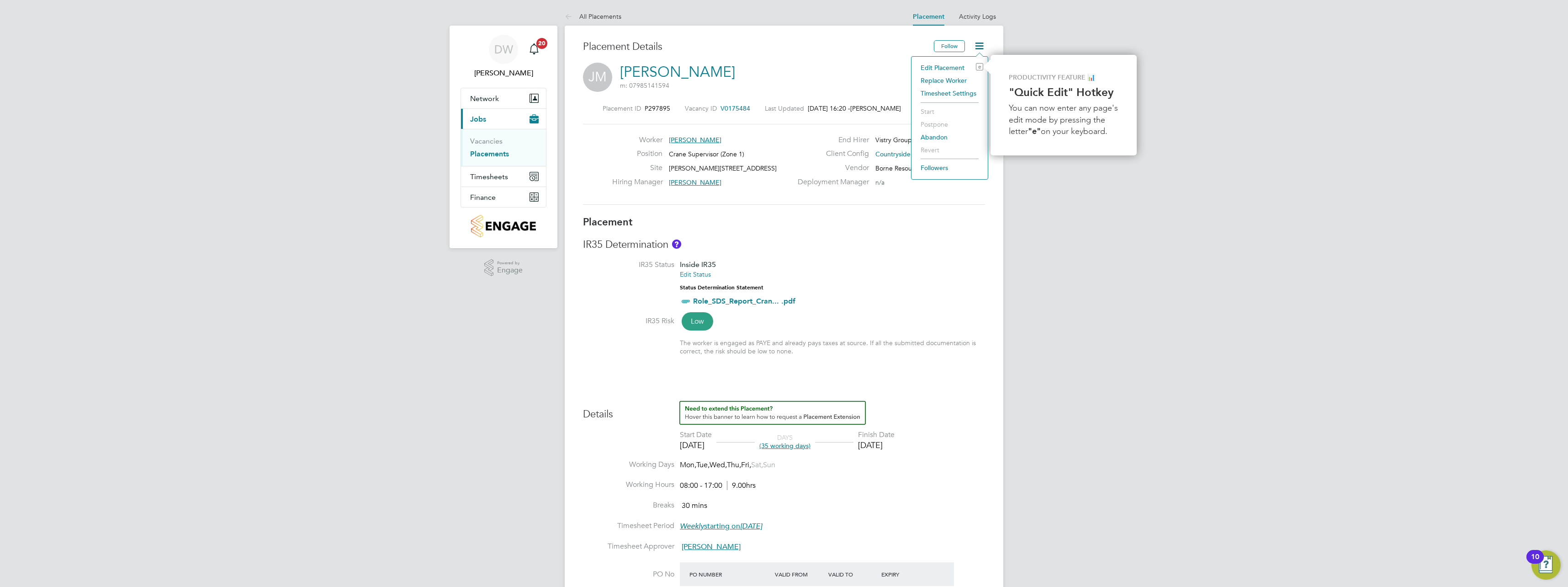
click at [953, 65] on li "Edit Placement e" at bounding box center [950, 67] width 67 height 13
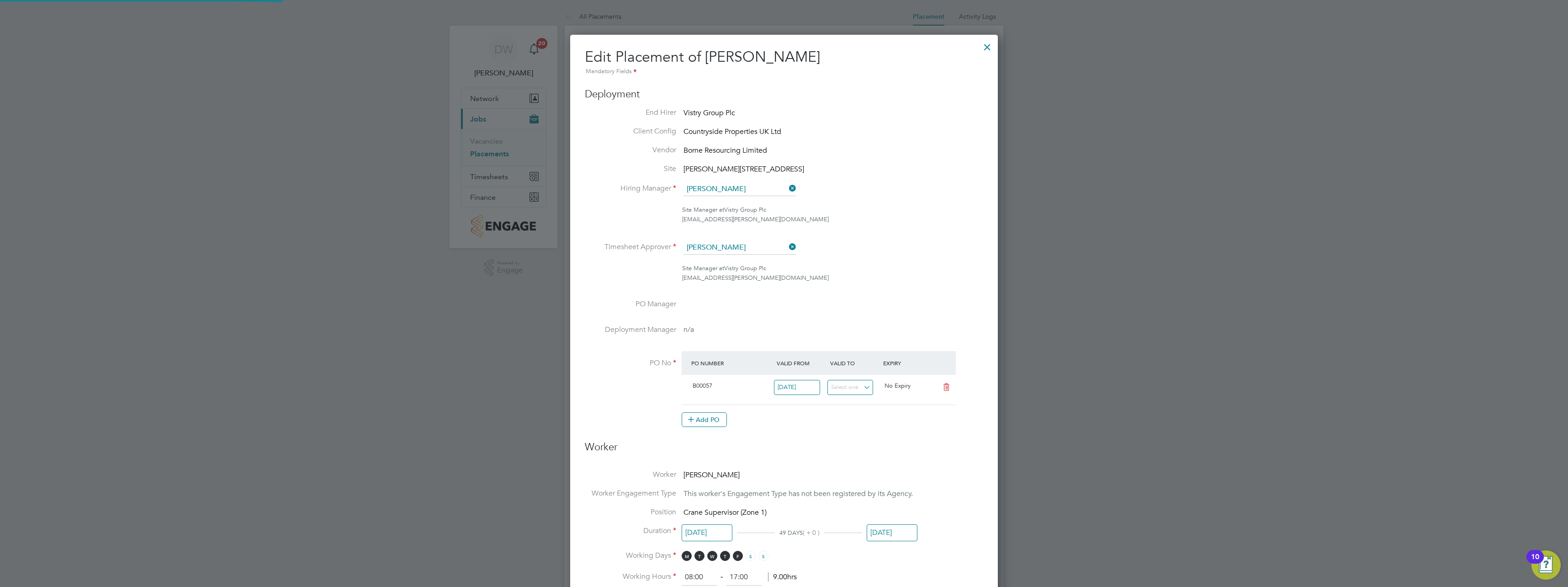
scroll to position [4, 4]
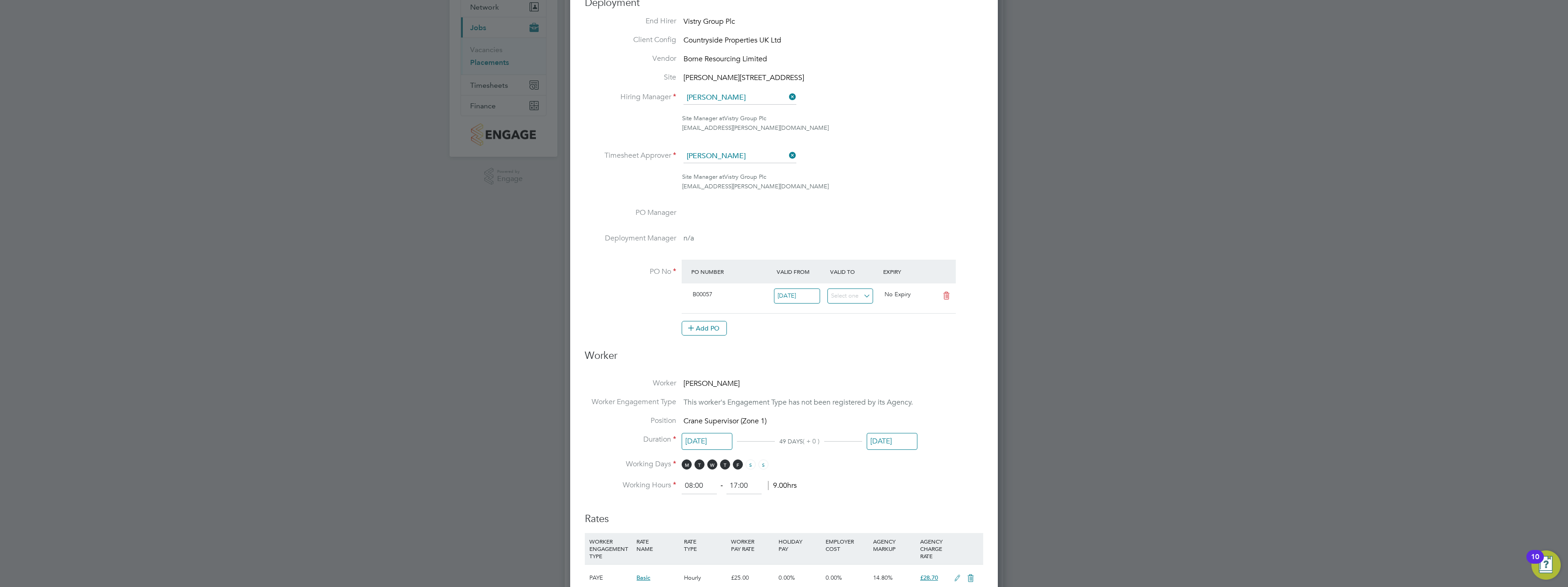
click at [871, 447] on input "[DATE]" at bounding box center [892, 441] width 50 height 17
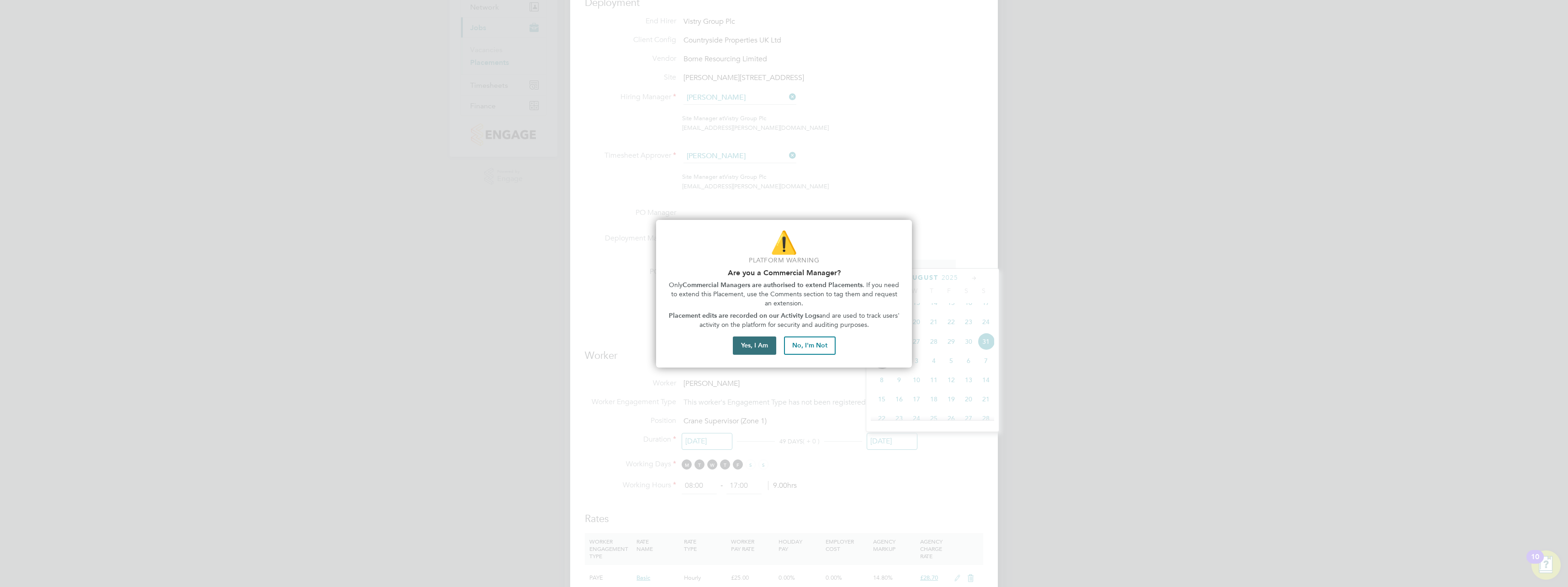
click at [752, 342] on button "Yes, I Am" at bounding box center [754, 346] width 43 height 18
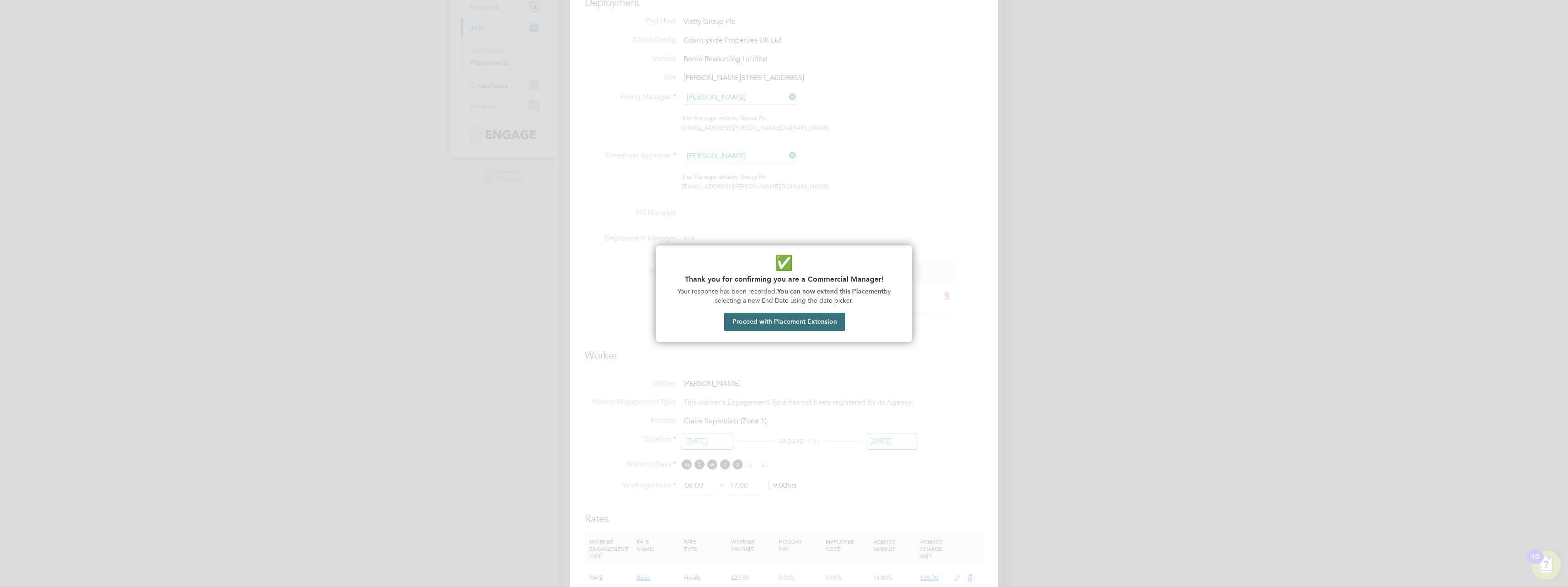
click at [819, 327] on button "Proceed with Placement Extension" at bounding box center [784, 321] width 121 height 18
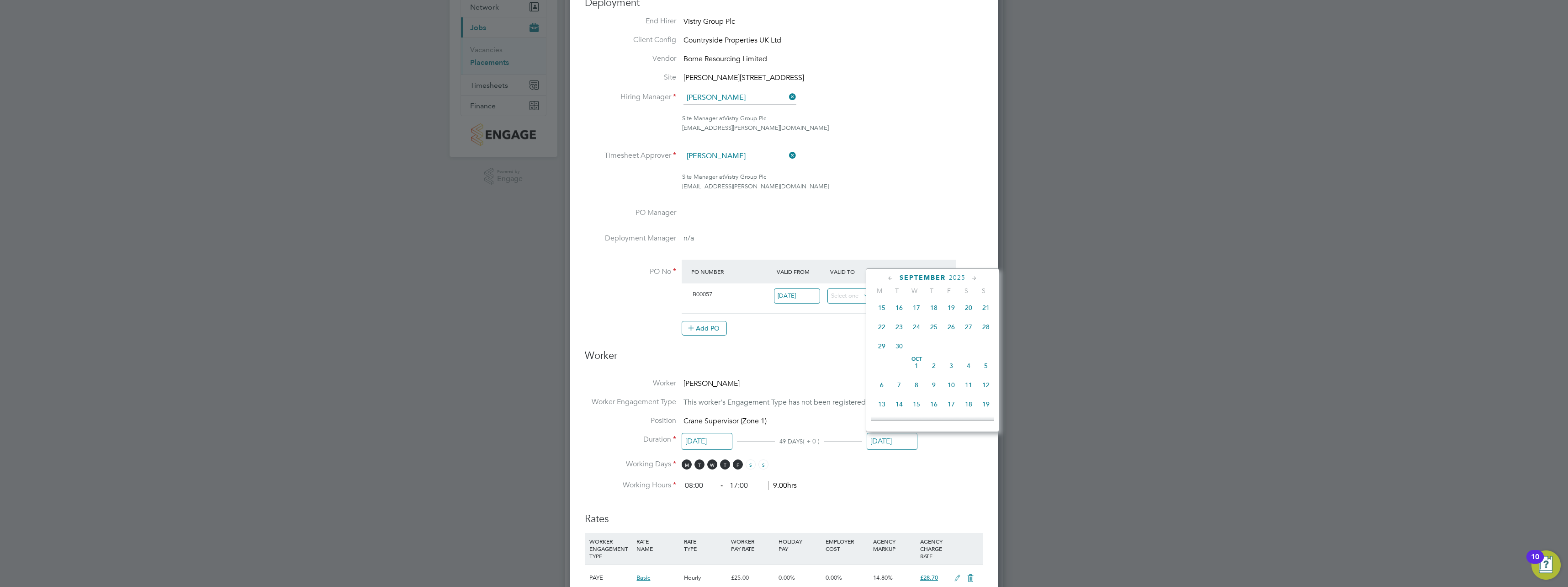
click at [952, 393] on span "10" at bounding box center [950, 384] width 17 height 17
type input "[DATE]"
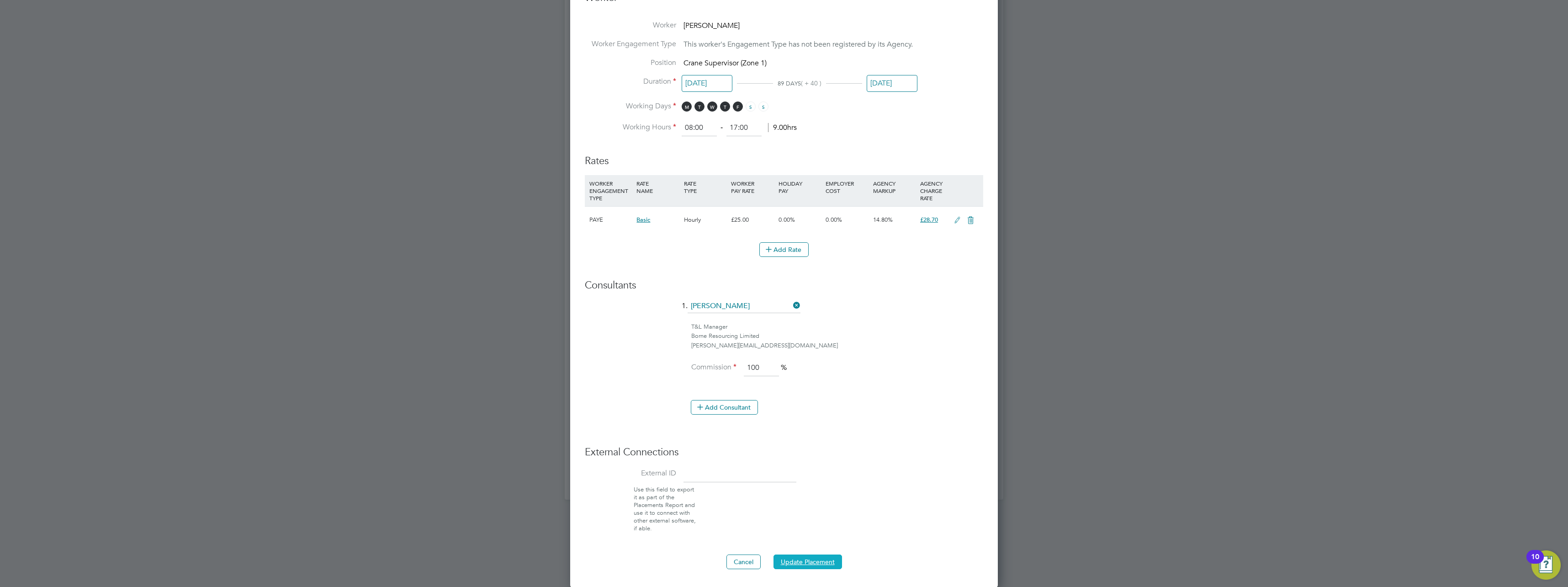
click at [806, 562] on button "Update Placement" at bounding box center [808, 561] width 68 height 14
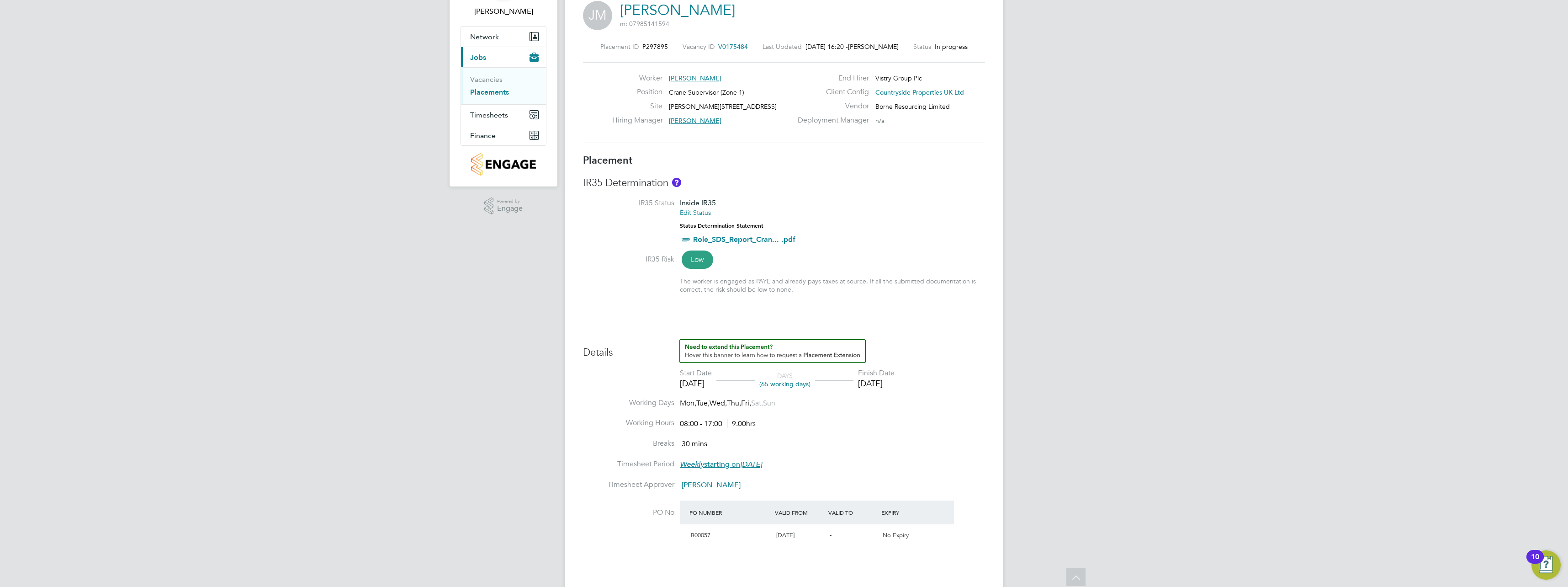
scroll to position [0, 0]
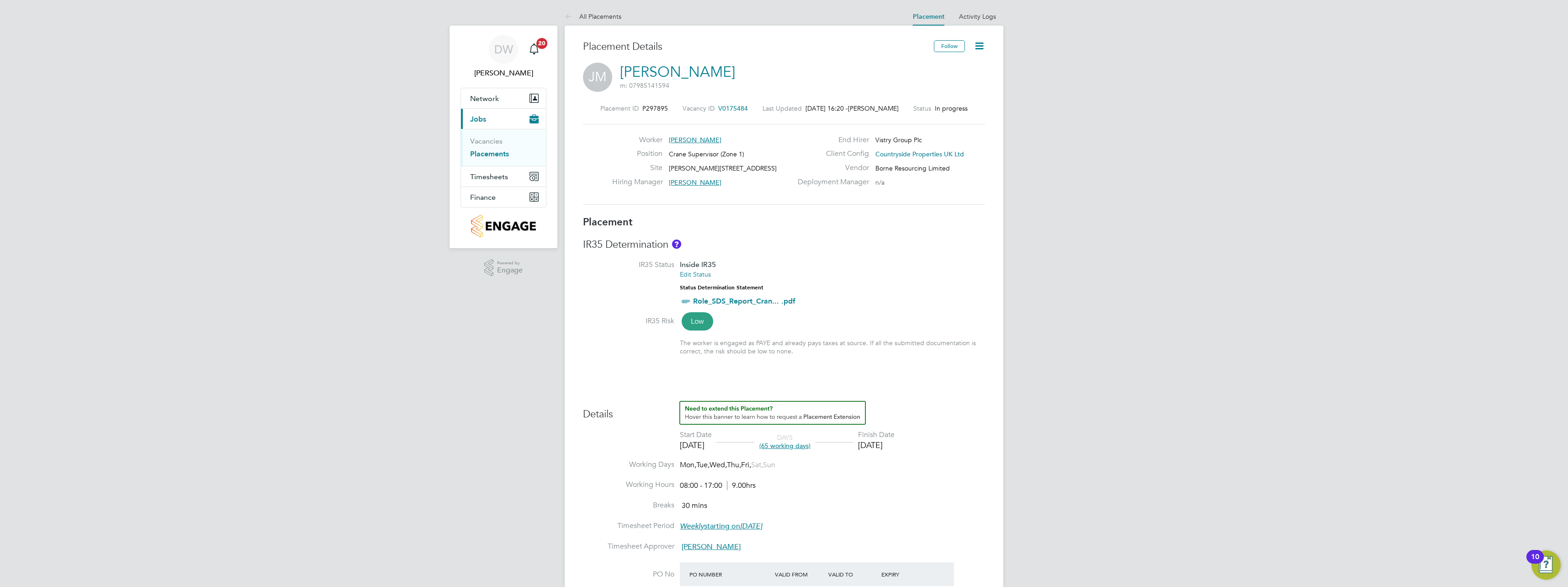
click at [976, 44] on icon at bounding box center [979, 46] width 12 height 12
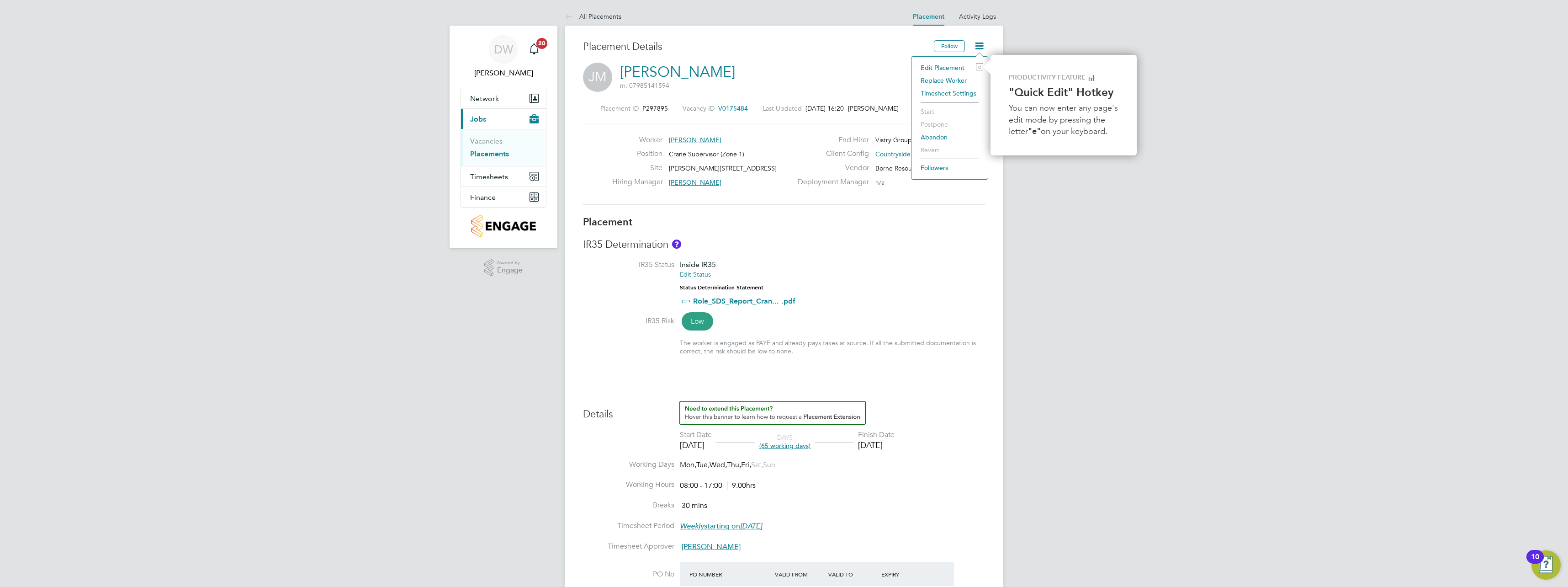
click at [816, 81] on div "[PERSON_NAME] m: 07985141594" at bounding box center [784, 78] width 402 height 31
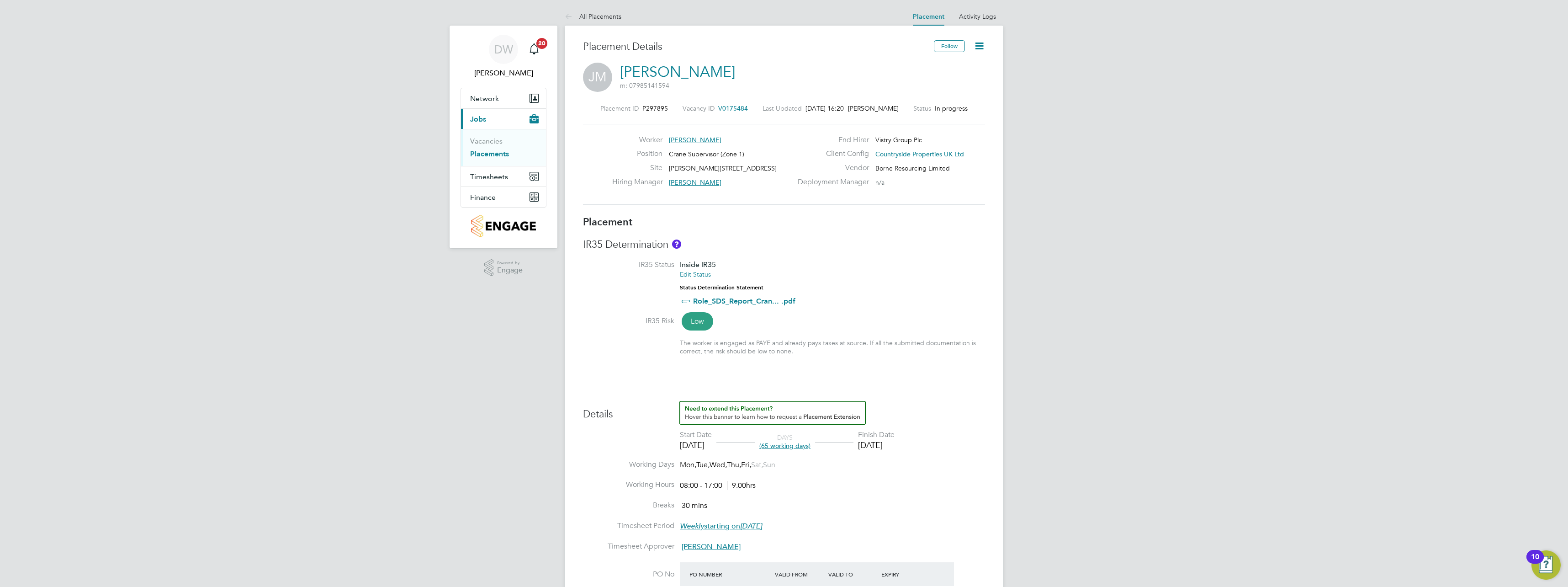
click at [776, 221] on h3 "Placement" at bounding box center [784, 222] width 402 height 13
